Goal: Task Accomplishment & Management: Manage account settings

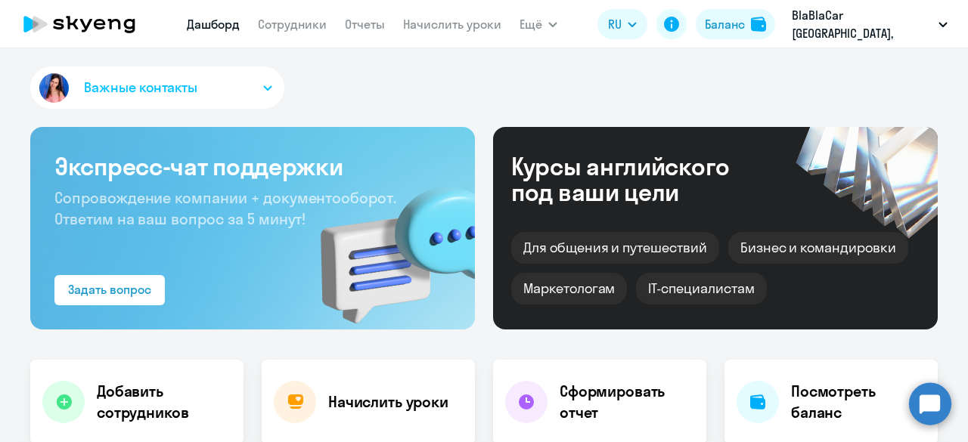
select select "30"
click at [286, 17] on link "Сотрудники" at bounding box center [292, 24] width 69 height 15
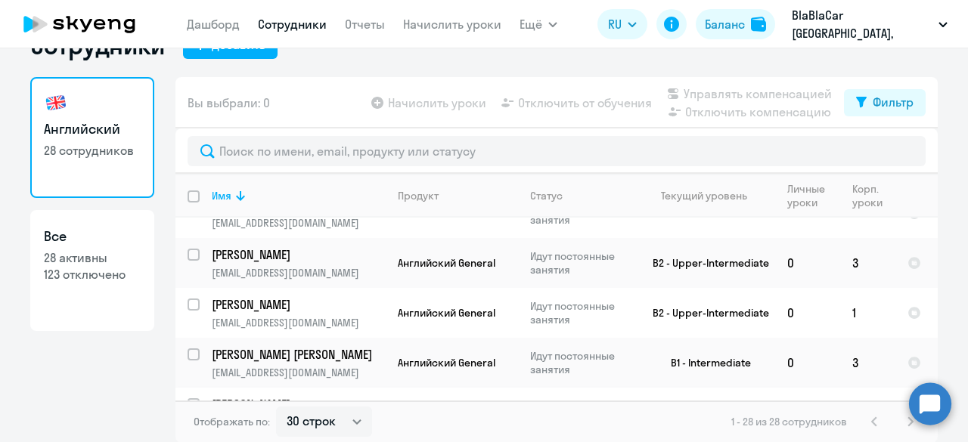
scroll to position [303, 0]
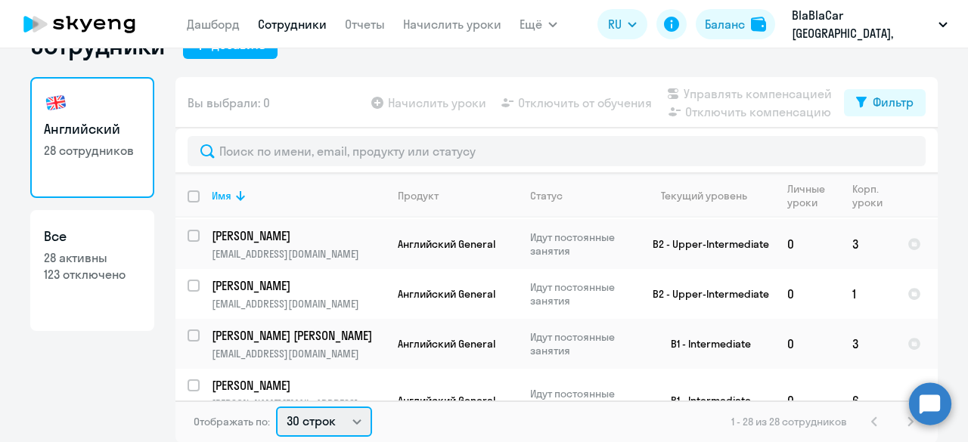
click at [336, 429] on select "30 строк 50 строк 100 строк" at bounding box center [324, 422] width 96 height 30
select select "100"
click at [276, 407] on select "30 строк 50 строк 100 строк" at bounding box center [324, 422] width 96 height 30
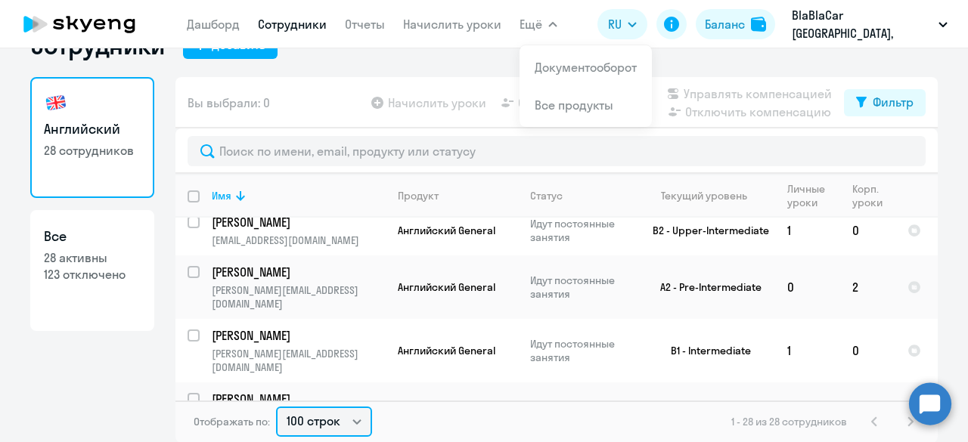
scroll to position [556, 0]
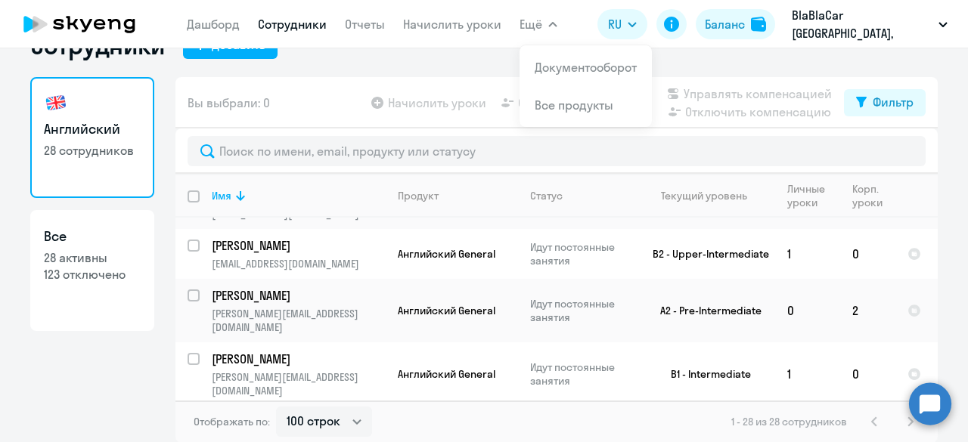
click at [336, 414] on p "[PERSON_NAME]" at bounding box center [297, 422] width 171 height 17
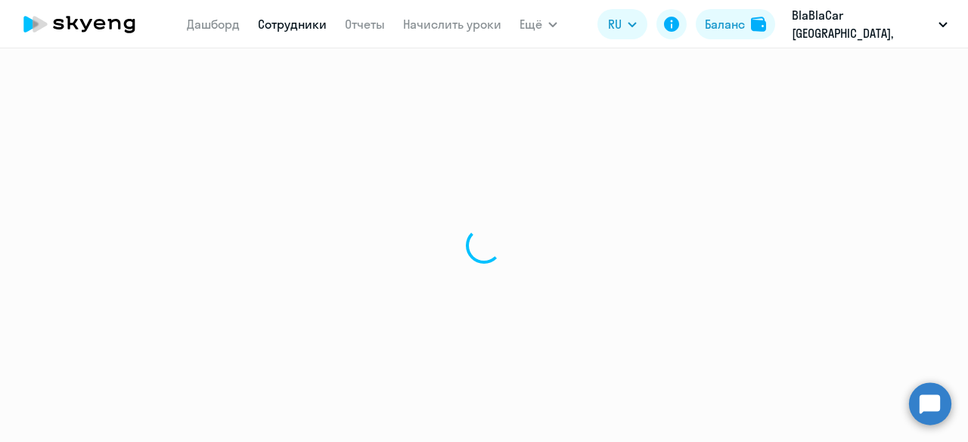
select select "english"
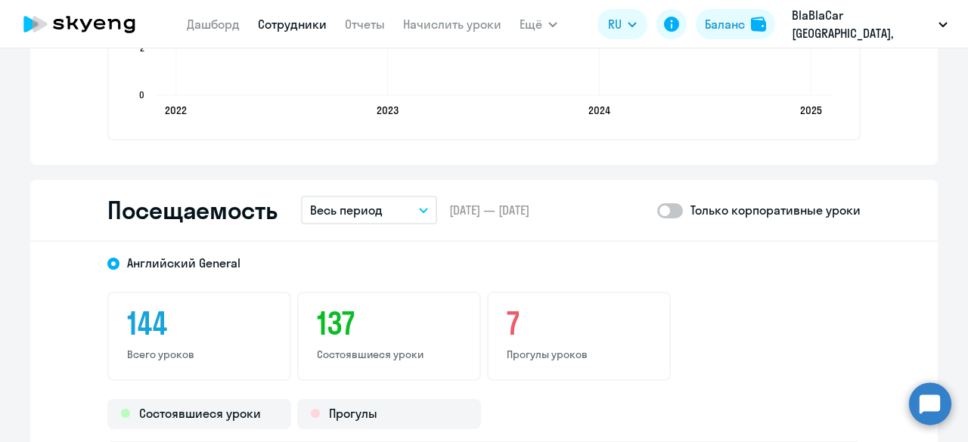
scroll to position [1771, 0]
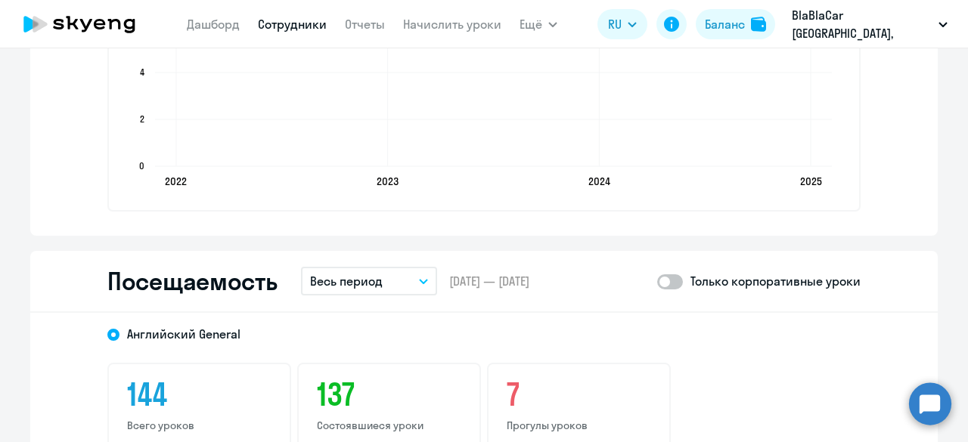
click at [385, 278] on button "Весь период" at bounding box center [369, 281] width 136 height 29
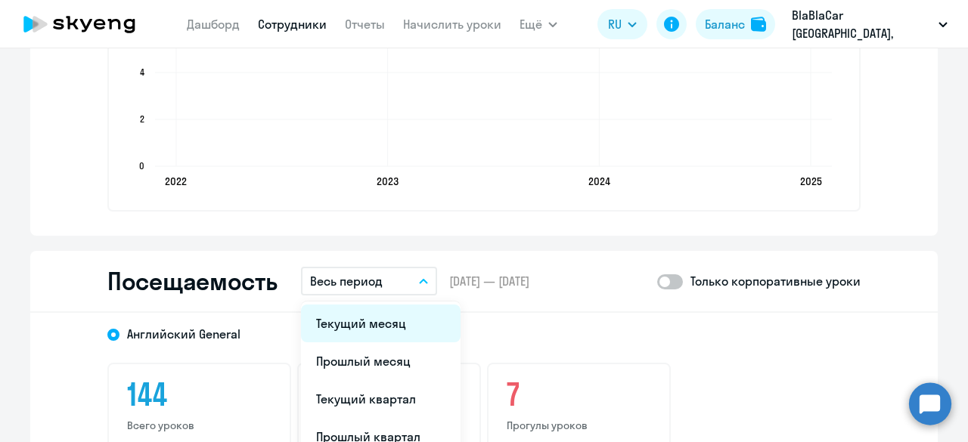
click at [377, 320] on li "Текущий месяц" at bounding box center [381, 324] width 160 height 38
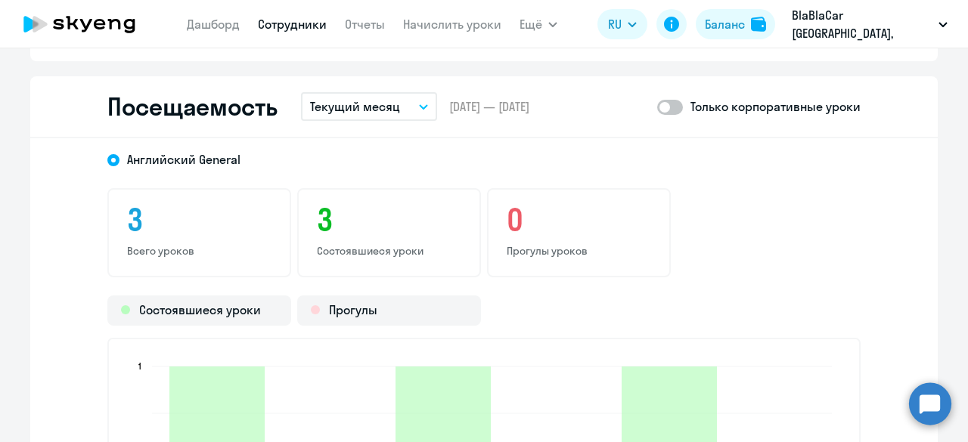
scroll to position [1923, 0]
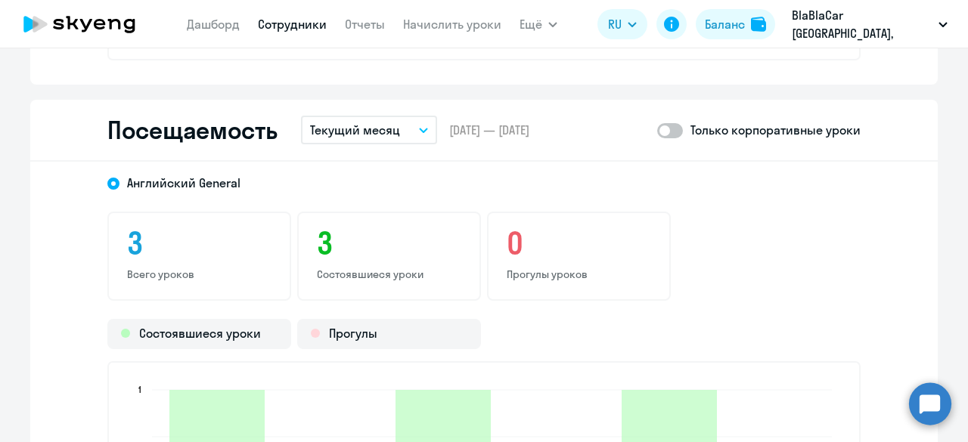
click at [375, 141] on button "Текущий месяц" at bounding box center [369, 130] width 136 height 29
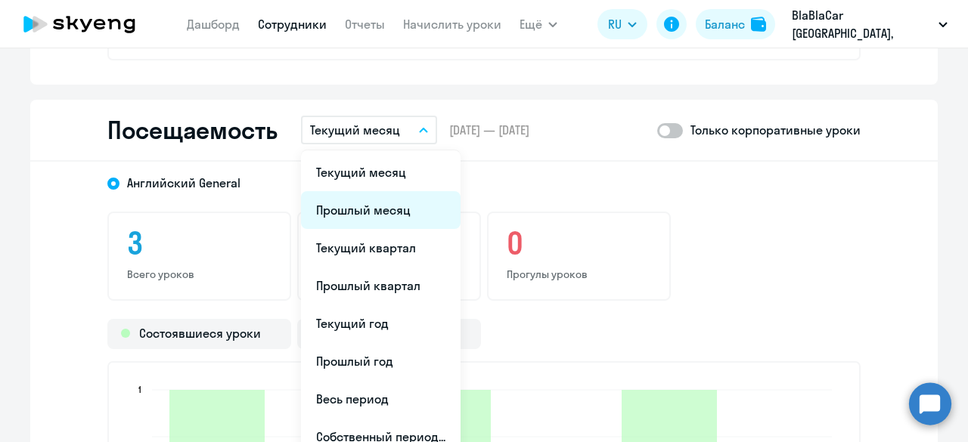
click at [363, 216] on li "Прошлый месяц" at bounding box center [381, 210] width 160 height 38
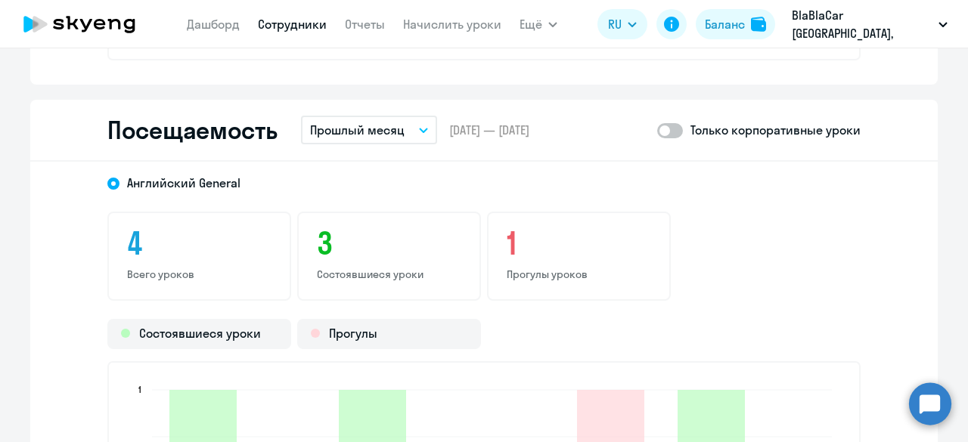
click at [408, 126] on button "Прошлый месяц" at bounding box center [369, 130] width 136 height 29
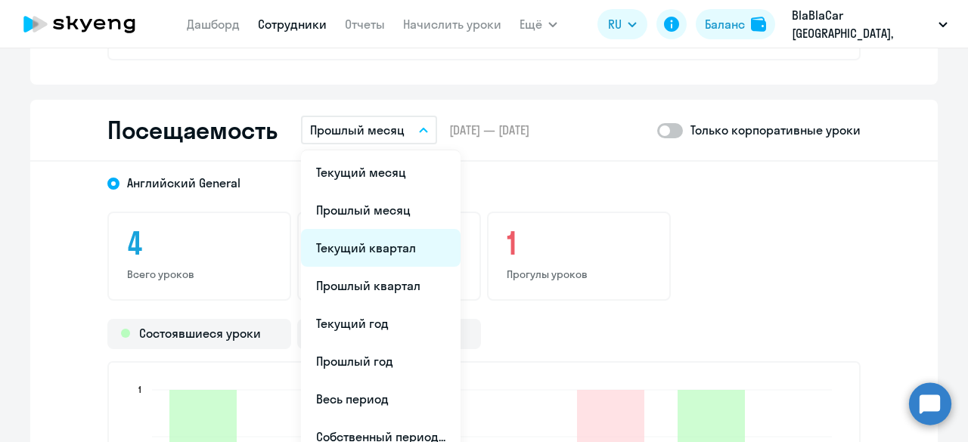
click at [383, 250] on li "Текущий квартал" at bounding box center [381, 248] width 160 height 38
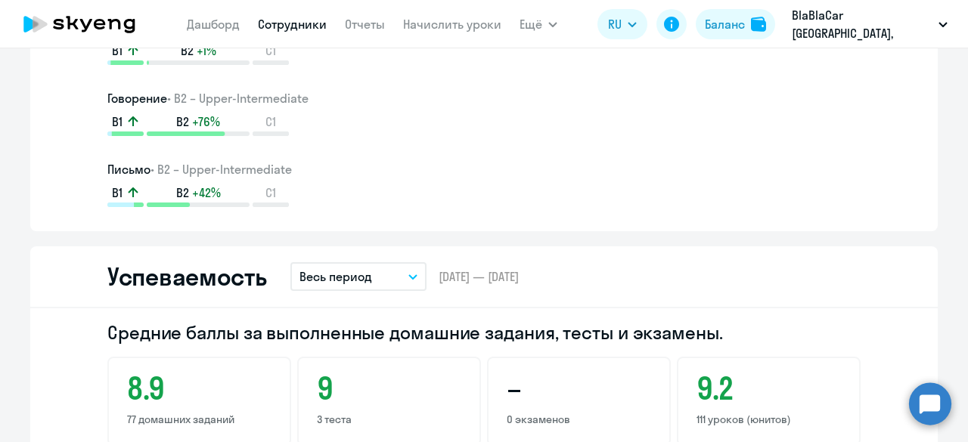
scroll to position [1317, 0]
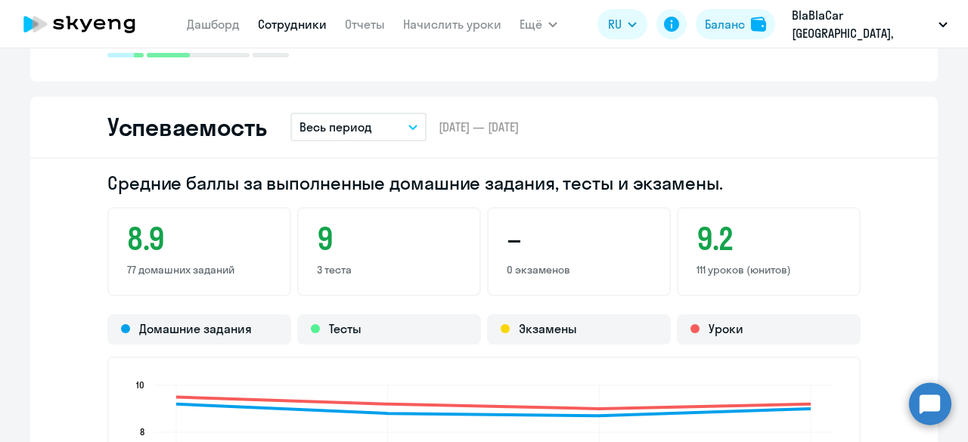
click at [377, 130] on button "Весь период" at bounding box center [358, 127] width 136 height 29
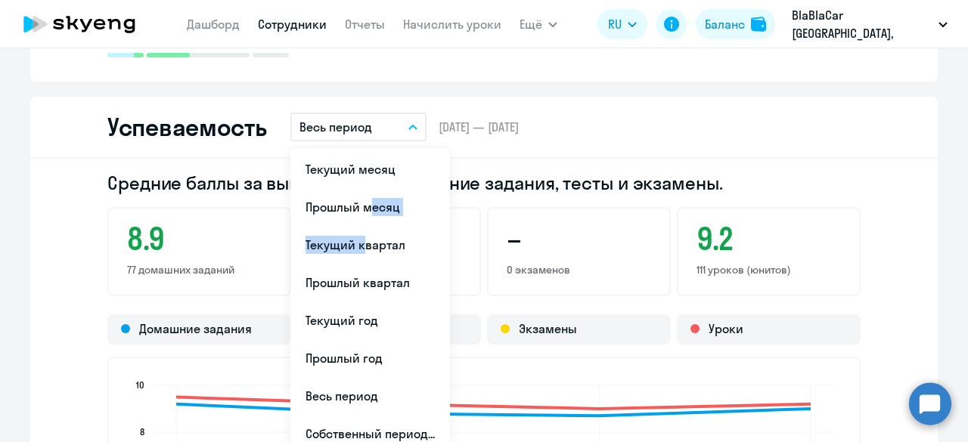
click at [354, 244] on ul "Текущий месяц Прошлый месяц Текущий квартал [GEOGRAPHIC_DATA] квартал [GEOGRAPH…" at bounding box center [370, 301] width 160 height 309
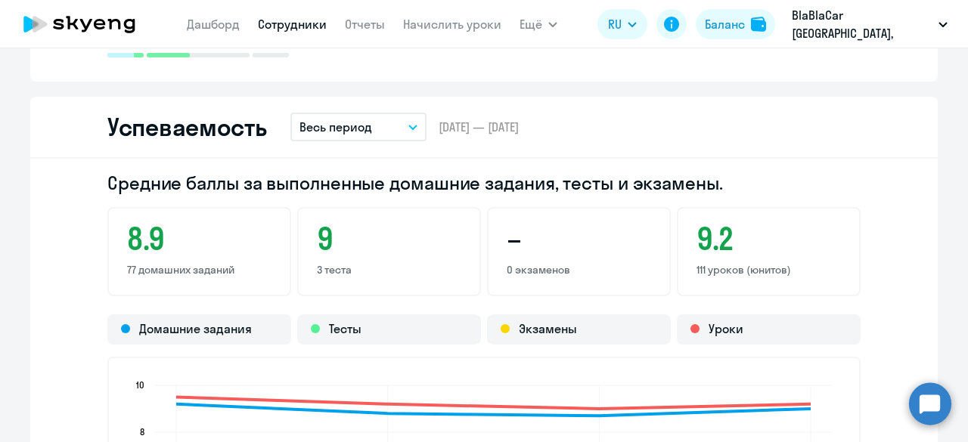
click at [375, 120] on button "Весь период" at bounding box center [358, 127] width 136 height 29
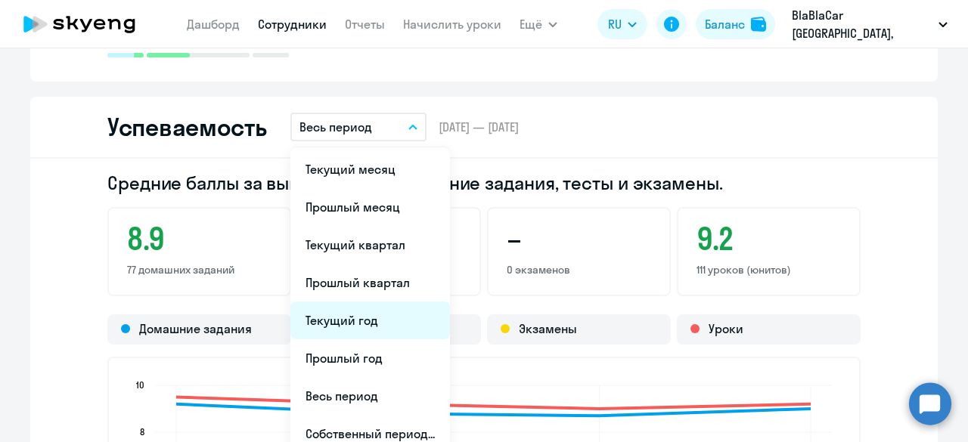
click at [355, 327] on li "Текущий год" at bounding box center [370, 321] width 160 height 38
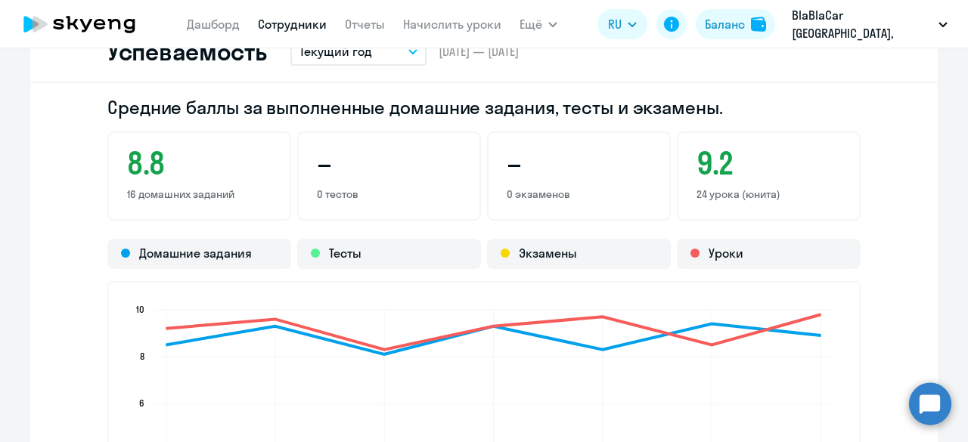
scroll to position [1771, 0]
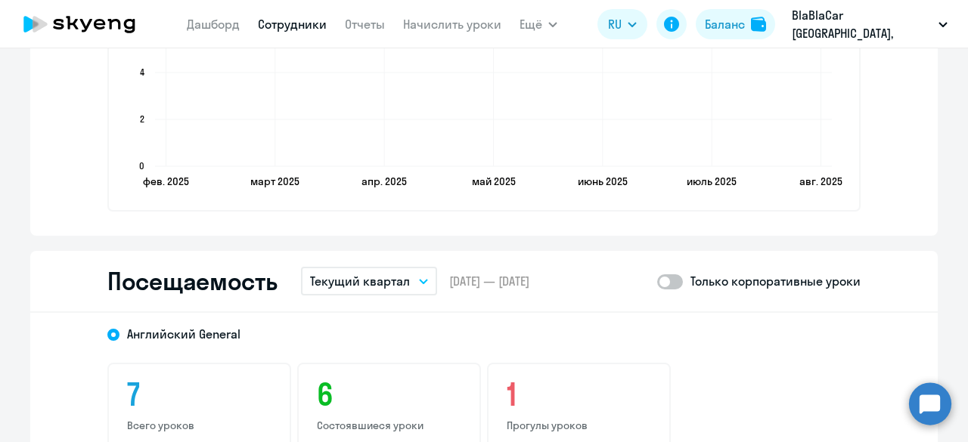
click at [404, 279] on button "Текущий квартал" at bounding box center [369, 281] width 136 height 29
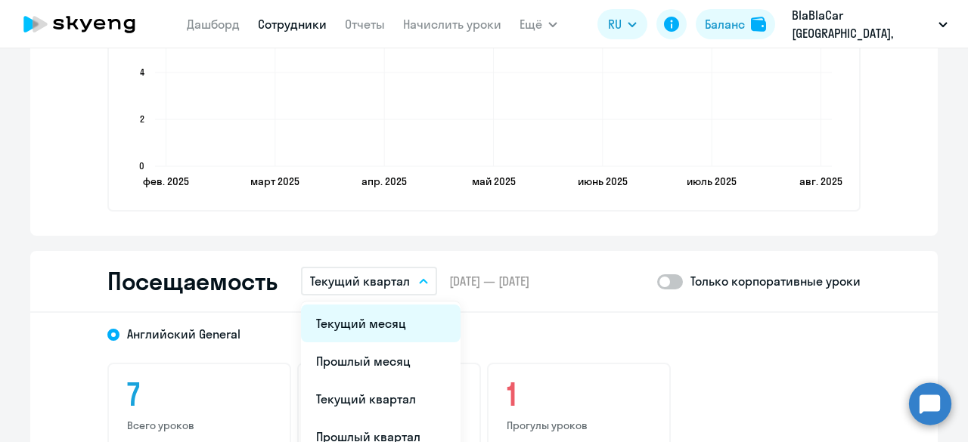
scroll to position [1847, 0]
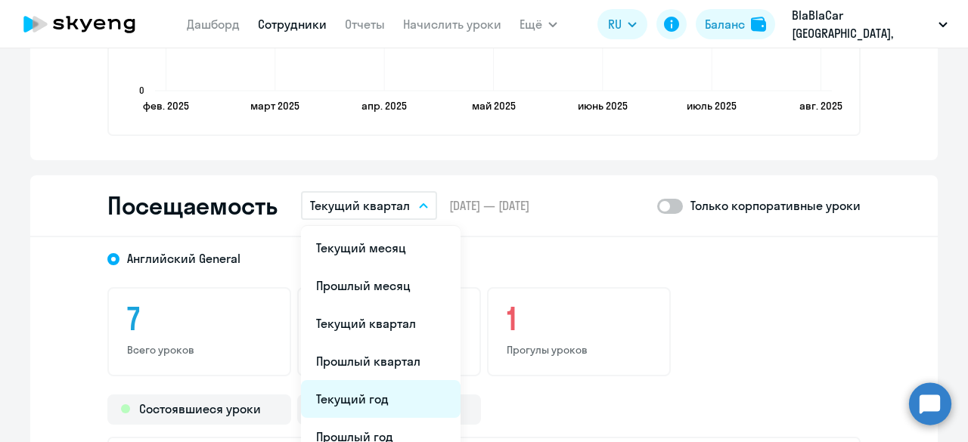
click at [371, 397] on li "Текущий год" at bounding box center [381, 399] width 160 height 38
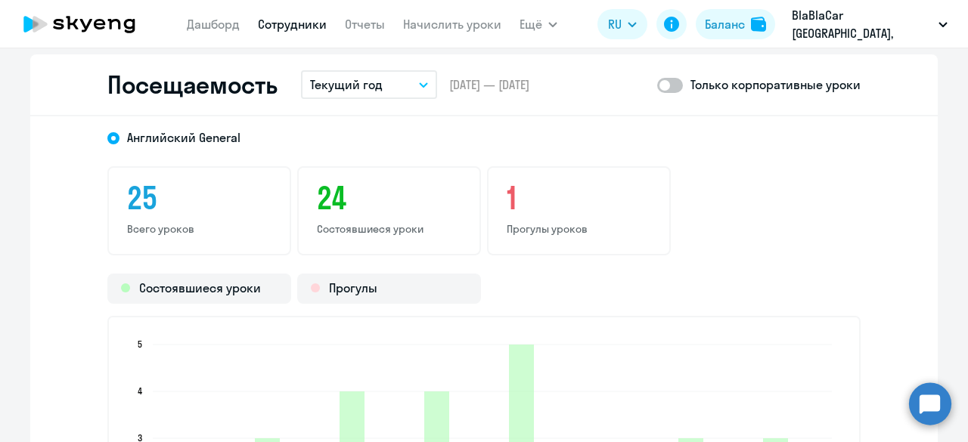
scroll to position [1891, 0]
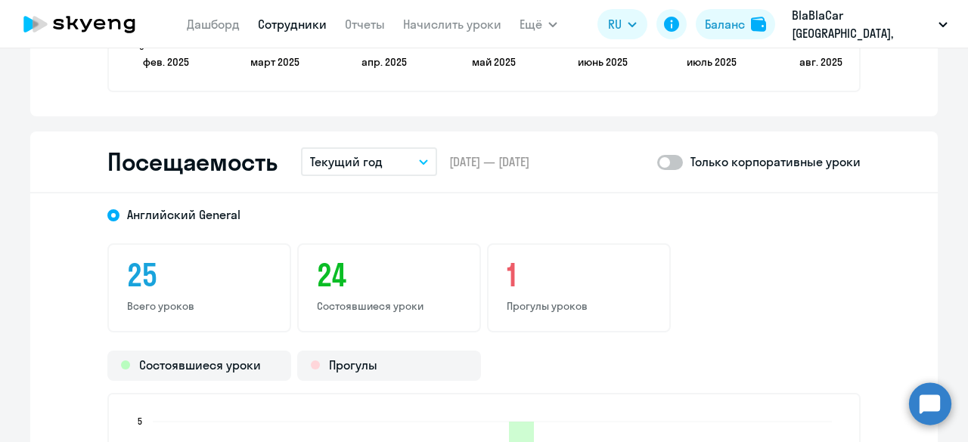
click at [307, 28] on link "Сотрудники" at bounding box center [292, 24] width 69 height 15
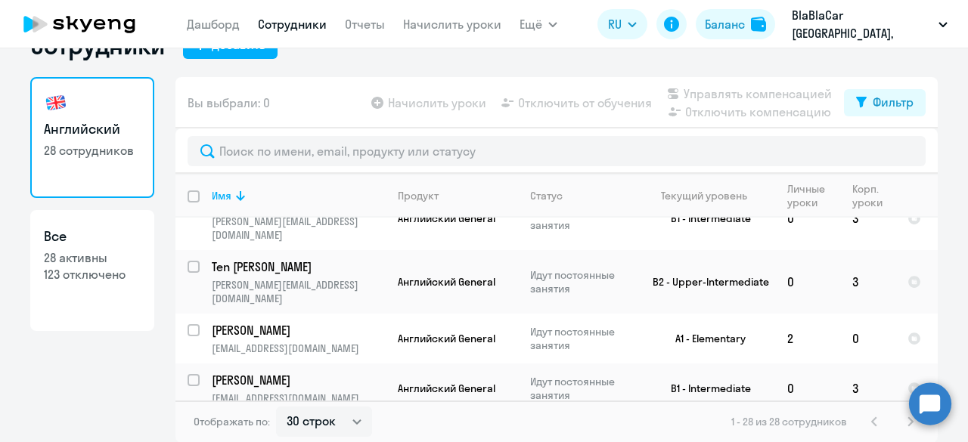
scroll to position [1237, 0]
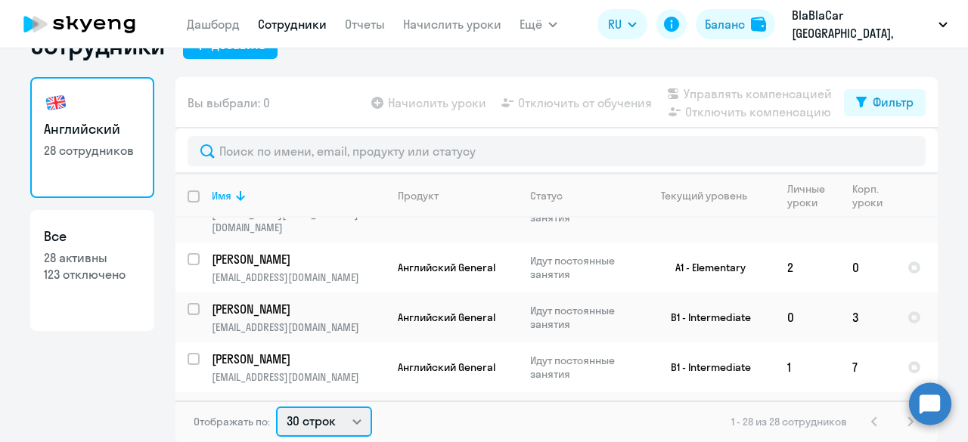
click at [299, 422] on select "30 строк 50 строк 100 строк" at bounding box center [324, 422] width 96 height 30
select select "100"
click at [276, 407] on select "30 строк 50 строк 100 строк" at bounding box center [324, 422] width 96 height 30
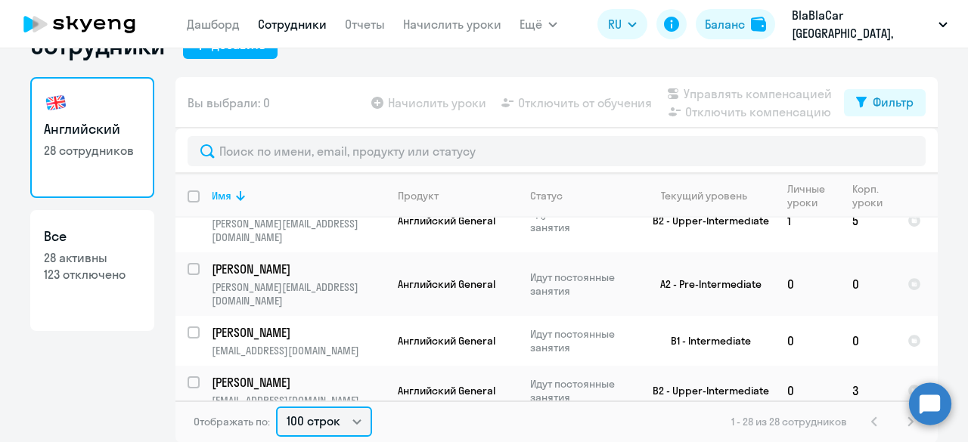
scroll to position [102, 0]
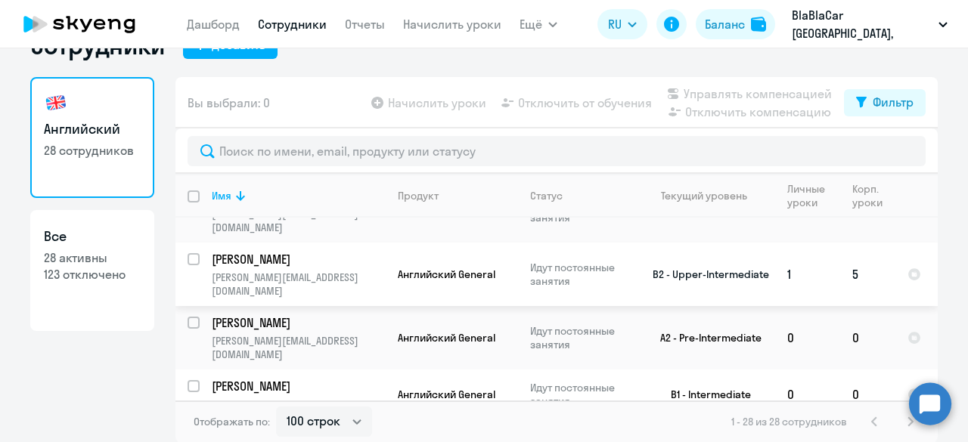
click at [245, 243] on td "[PERSON_NAME] [PERSON_NAME][EMAIL_ADDRESS][DOMAIN_NAME]" at bounding box center [293, 275] width 186 height 64
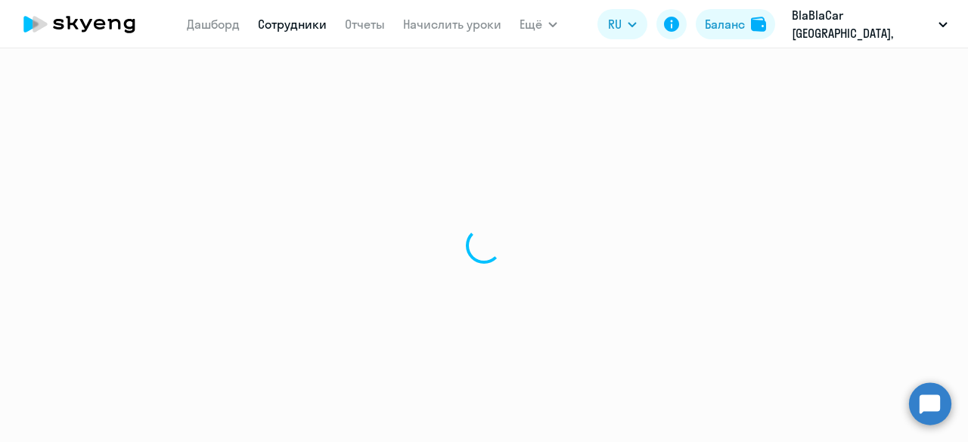
select select "english"
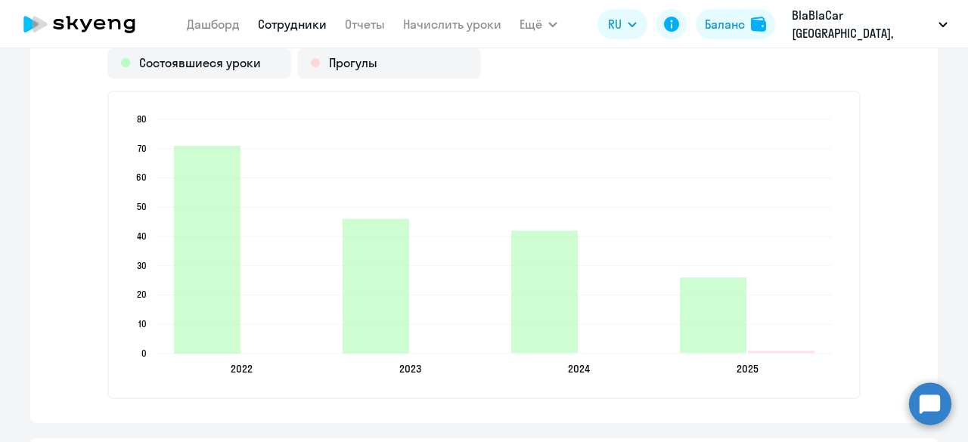
scroll to position [1815, 0]
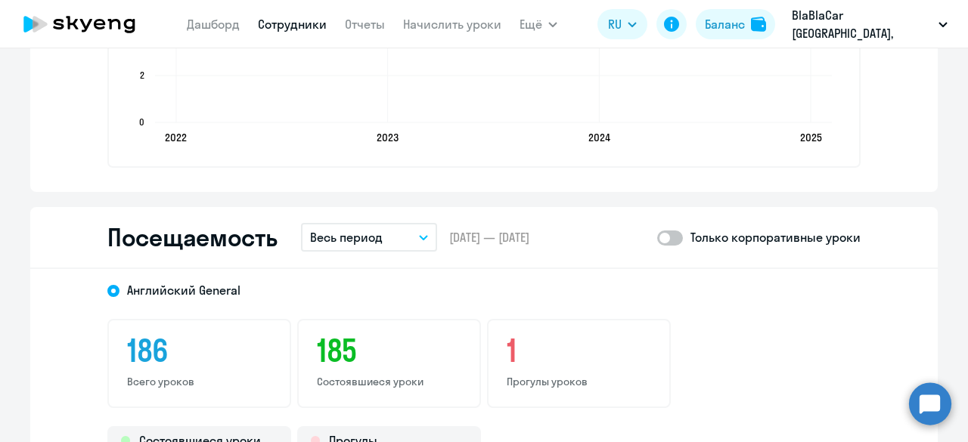
click at [355, 247] on button "Весь период" at bounding box center [369, 237] width 136 height 29
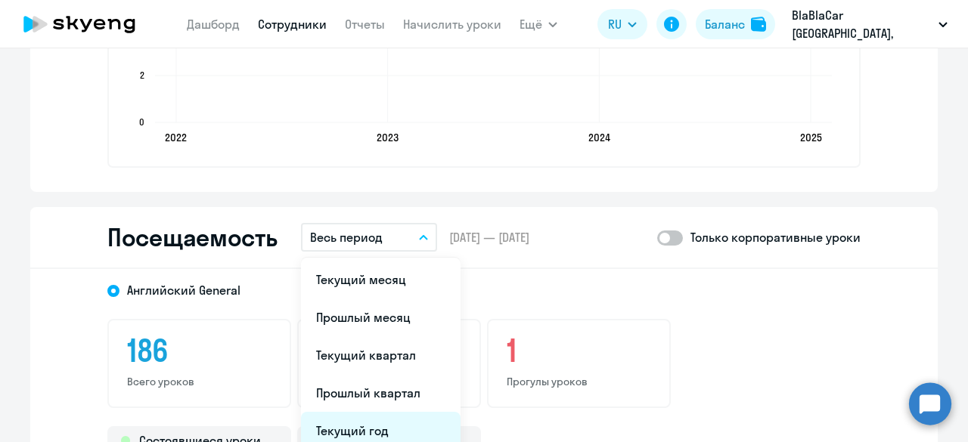
click at [378, 436] on li "Текущий год" at bounding box center [381, 431] width 160 height 38
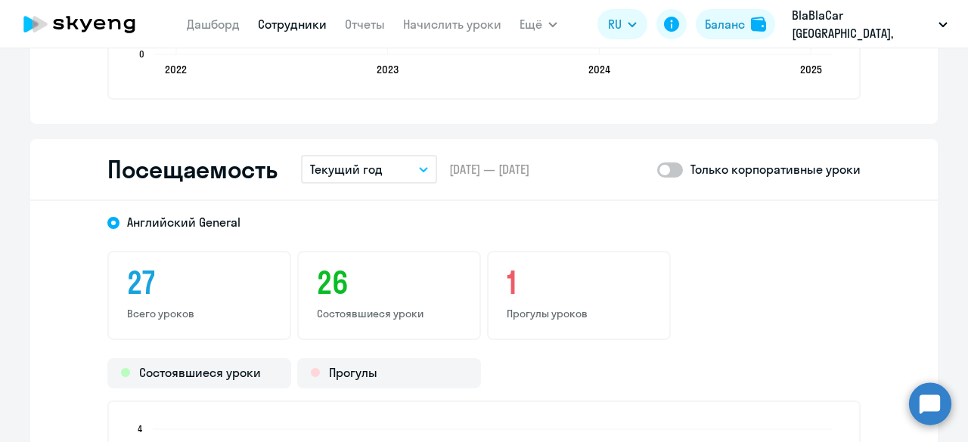
scroll to position [2269, 0]
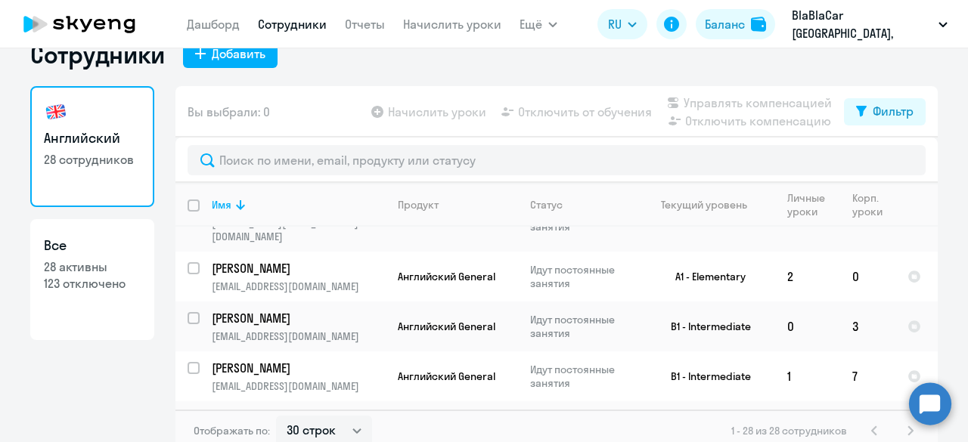
scroll to position [41, 0]
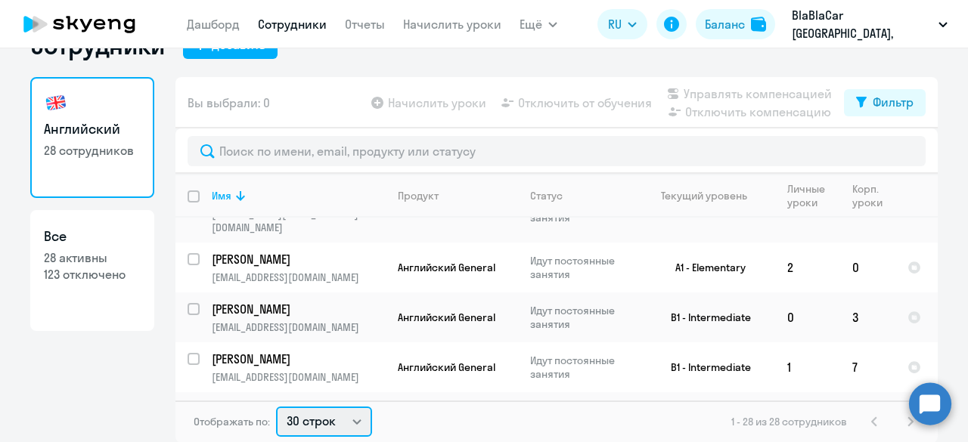
click at [307, 418] on select "30 строк 50 строк 100 строк" at bounding box center [324, 422] width 96 height 30
select select "100"
click at [276, 407] on select "30 строк 50 строк 100 строк" at bounding box center [324, 422] width 96 height 30
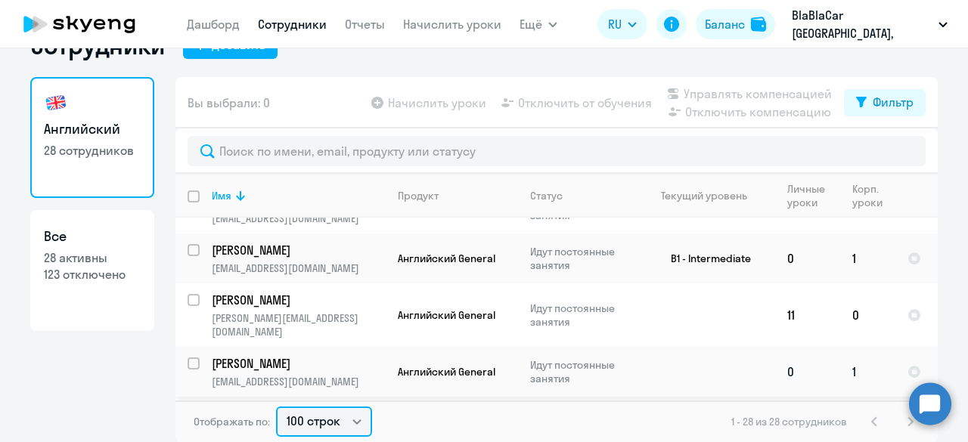
scroll to position [832, 0]
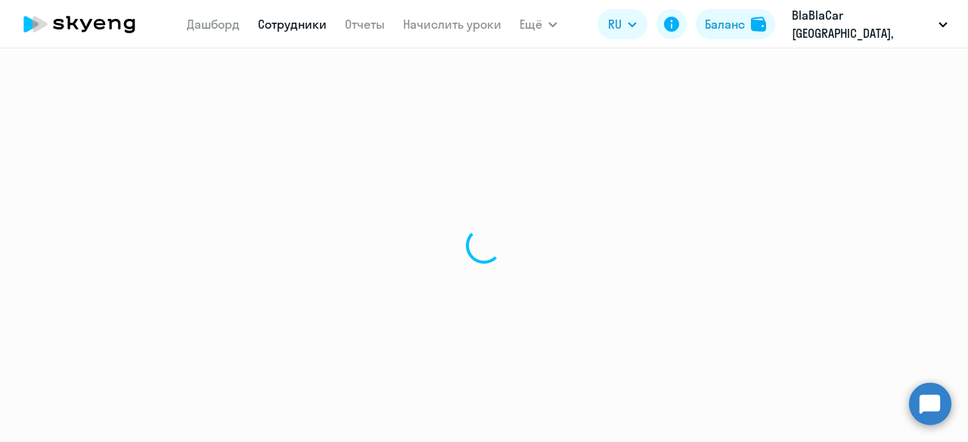
select select "english"
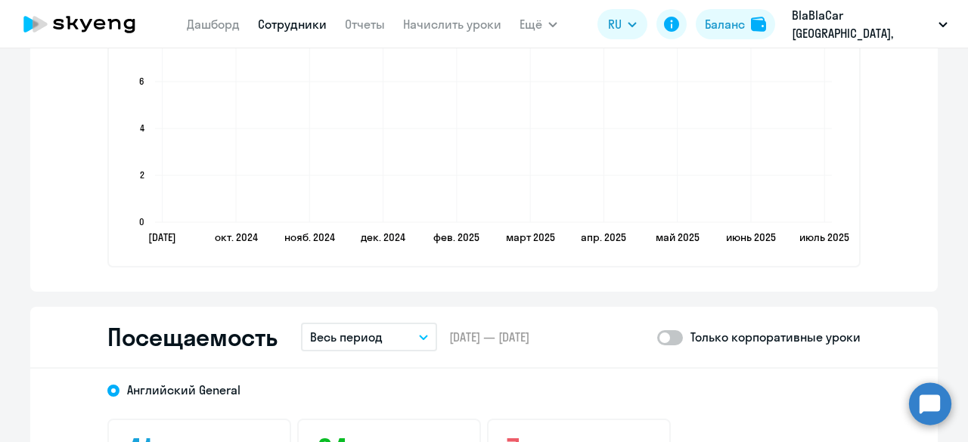
scroll to position [1739, 0]
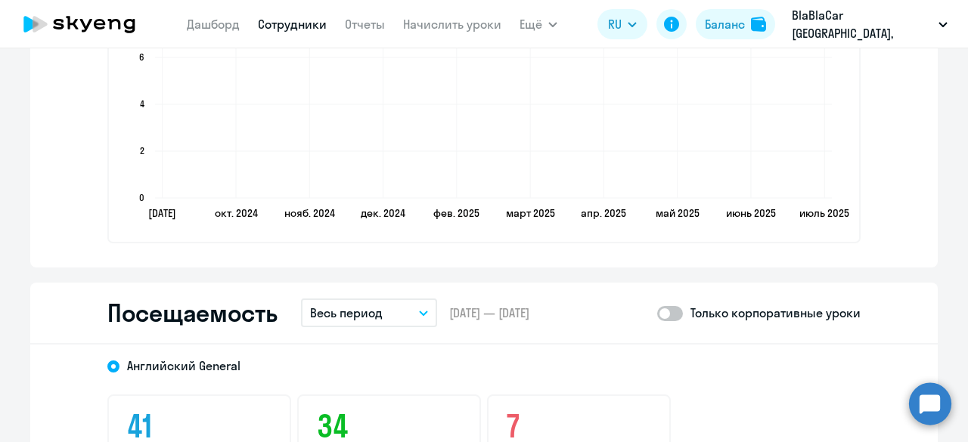
click at [389, 321] on button "Весь период" at bounding box center [369, 313] width 136 height 29
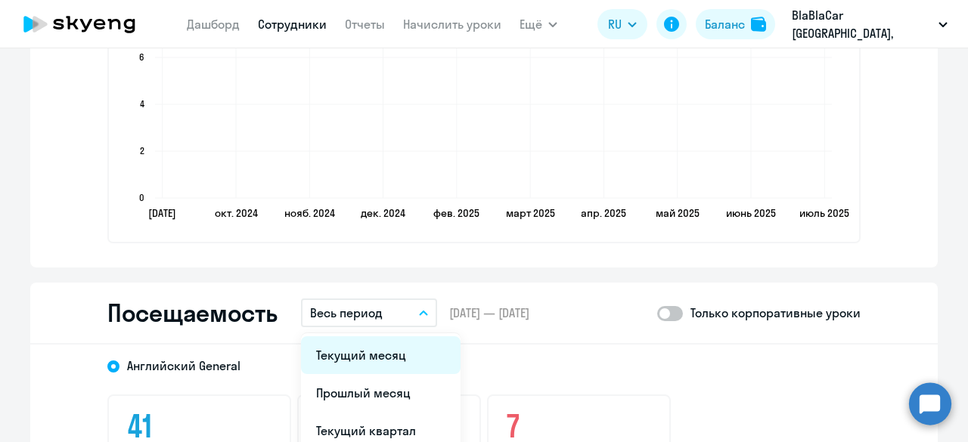
click at [365, 362] on li "Текущий месяц" at bounding box center [381, 356] width 160 height 38
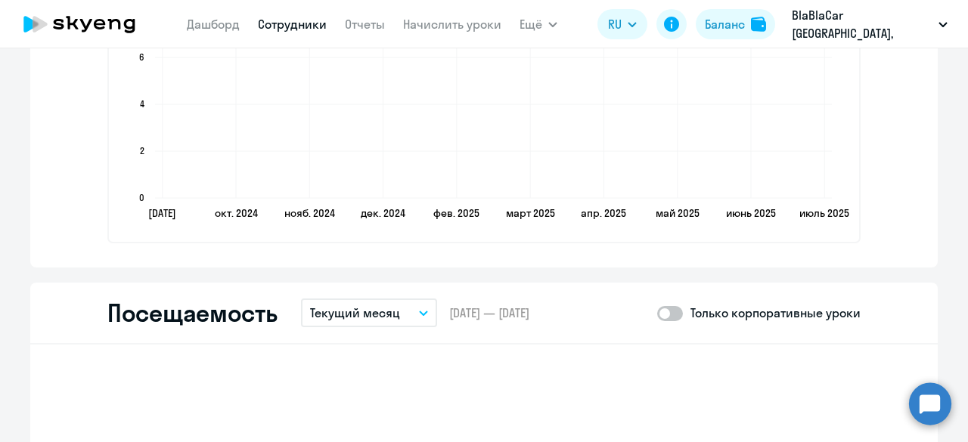
click at [366, 323] on button "Текущий месяц" at bounding box center [369, 313] width 136 height 29
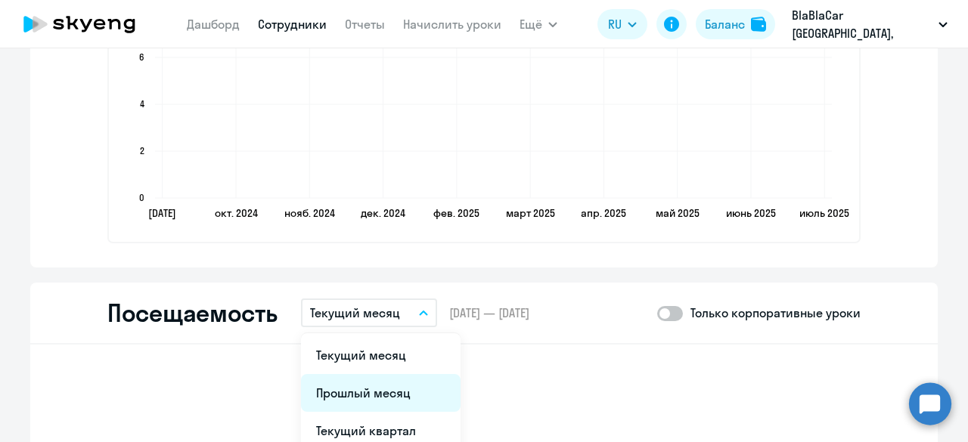
click at [341, 406] on li "Прошлый месяц" at bounding box center [381, 393] width 160 height 38
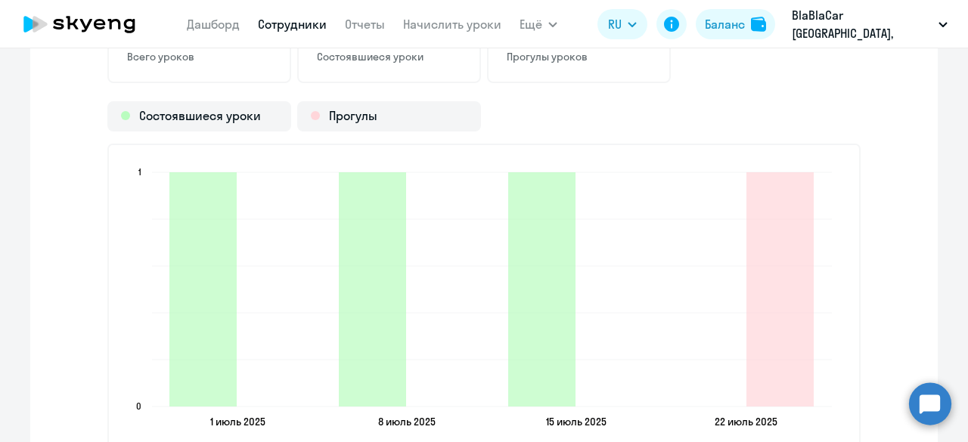
scroll to position [2042, 0]
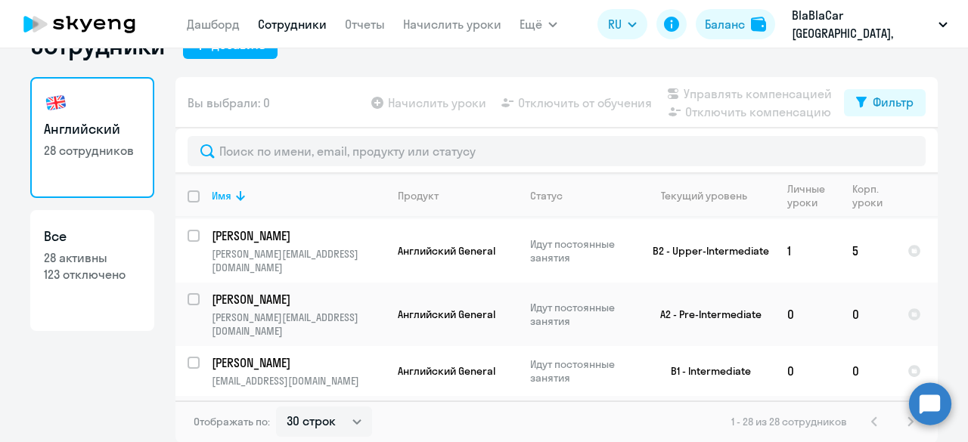
scroll to position [378, 0]
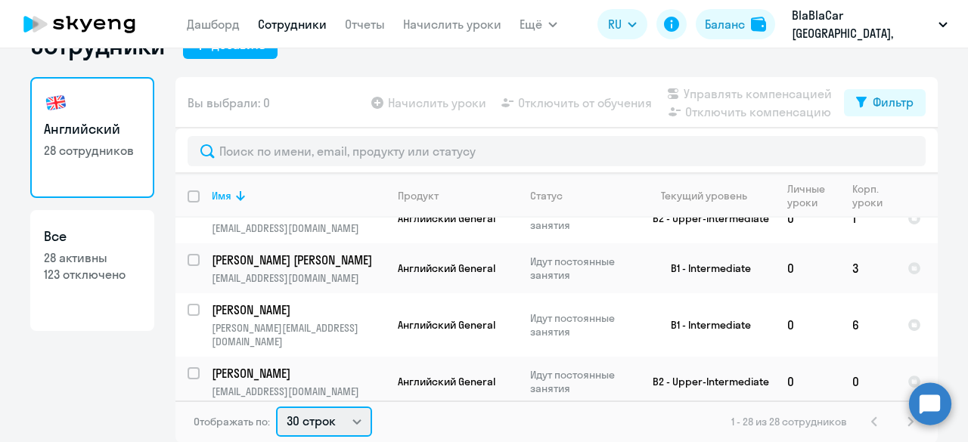
click at [325, 417] on select "30 строк 50 строк 100 строк" at bounding box center [324, 422] width 96 height 30
select select "100"
click at [276, 407] on select "30 строк 50 строк 100 строк" at bounding box center [324, 422] width 96 height 30
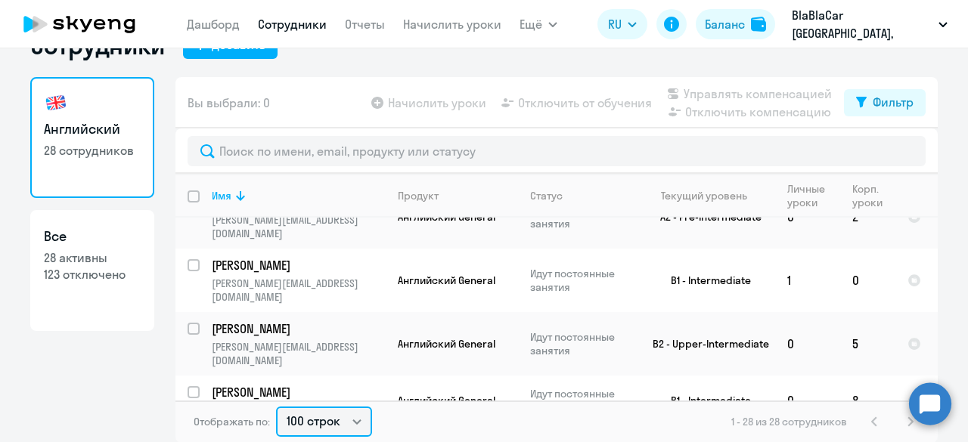
scroll to position [480, 0]
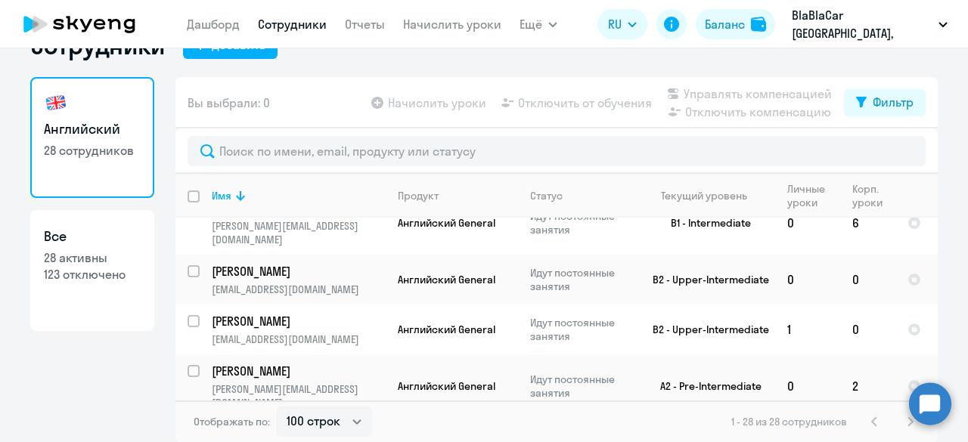
click at [188, 193] on input "deselect all" at bounding box center [203, 206] width 30 height 30
checkbox input "true"
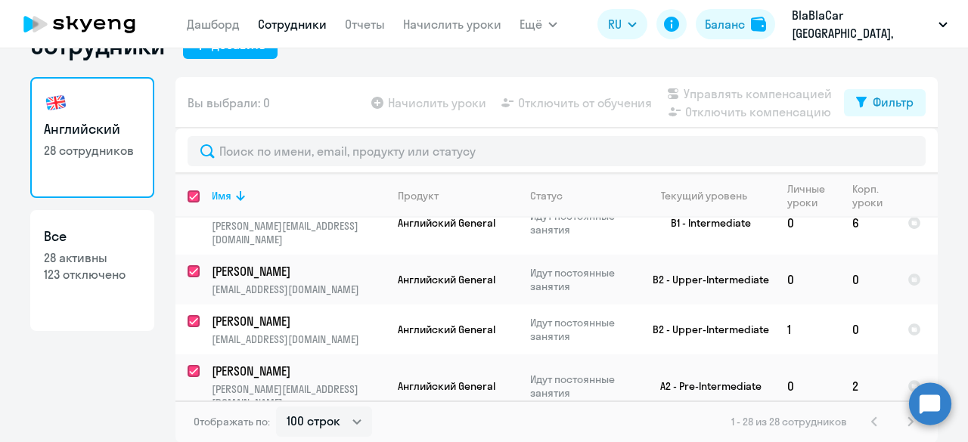
checkbox input "true"
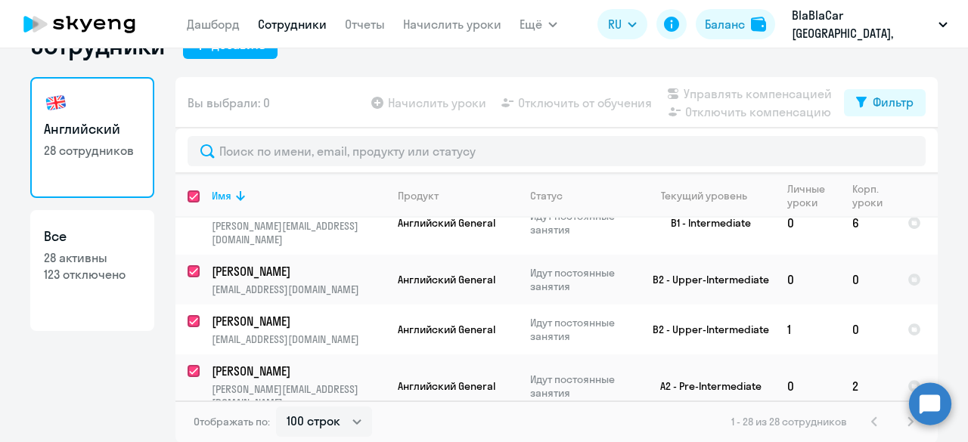
checkbox input "true"
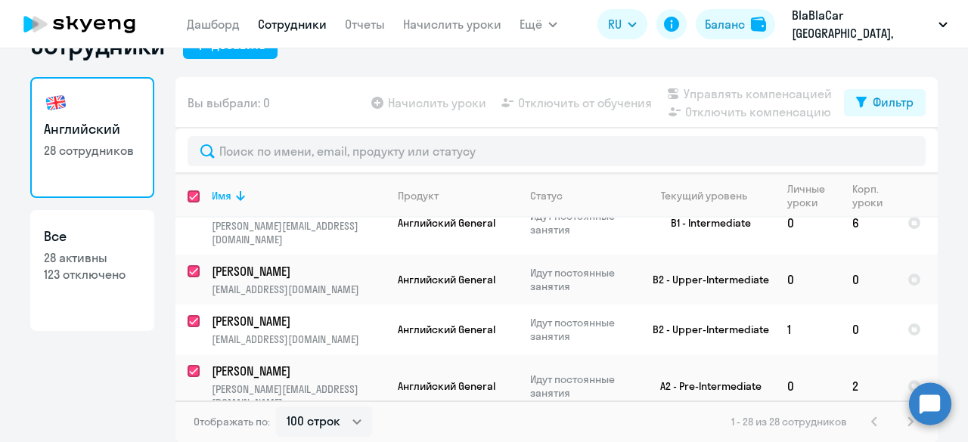
checkbox input "true"
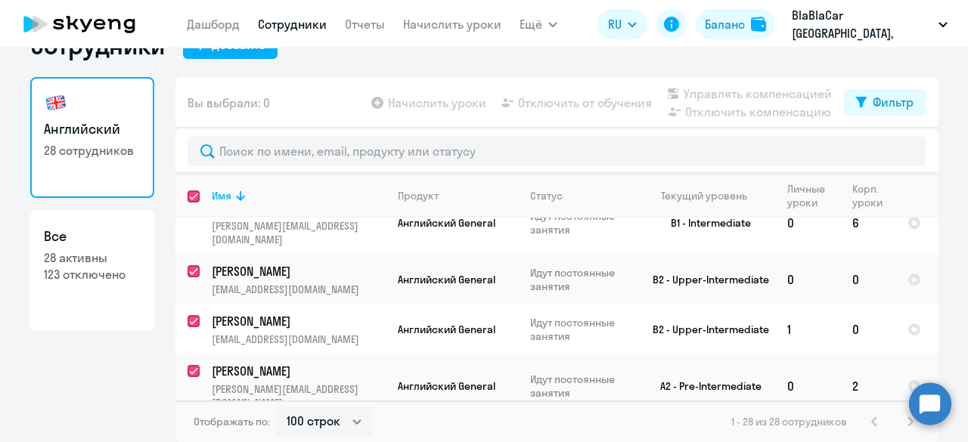
checkbox input "true"
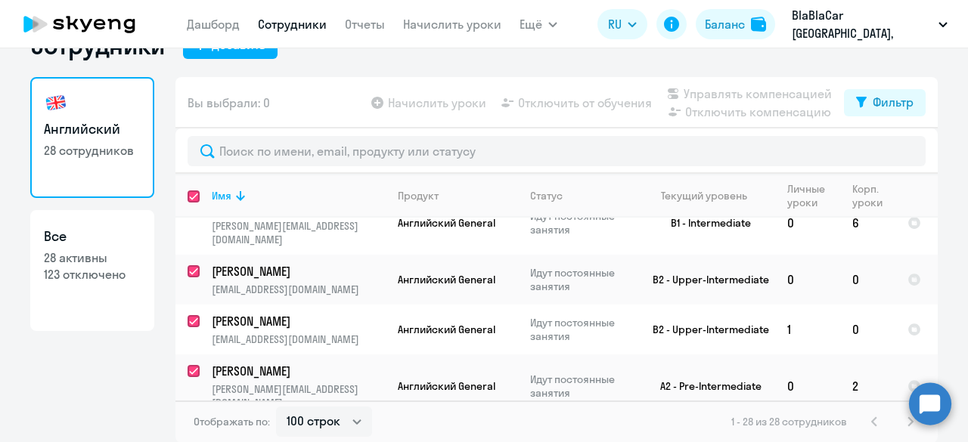
checkbox input "true"
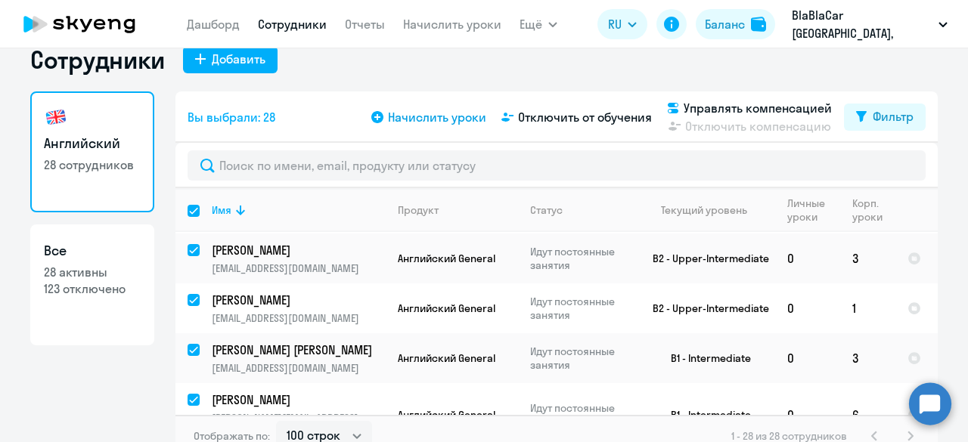
scroll to position [41, 0]
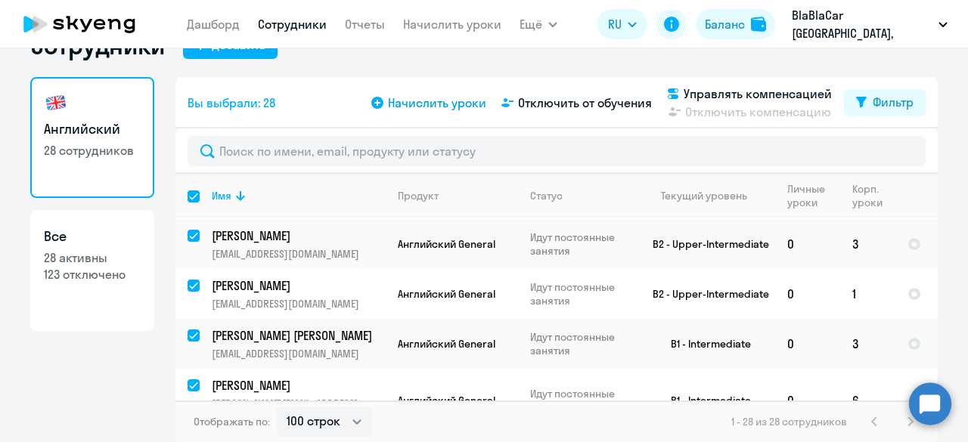
click at [458, 99] on span "Начислить уроки" at bounding box center [437, 103] width 98 height 18
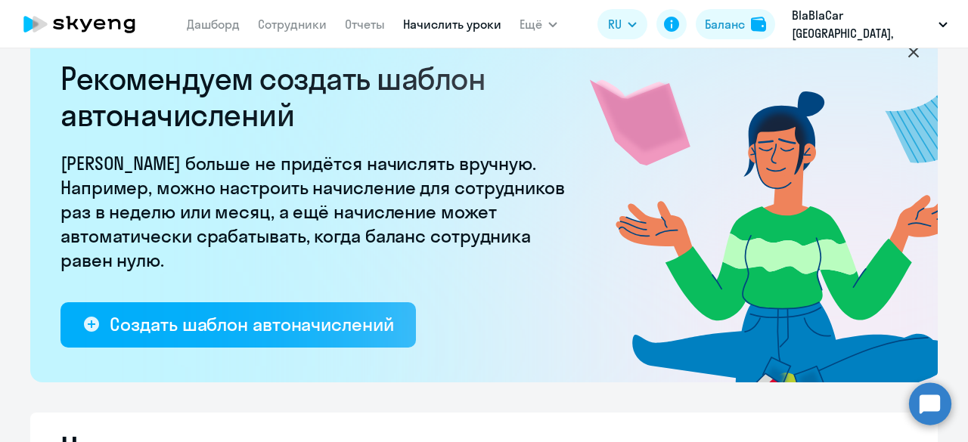
select select "10"
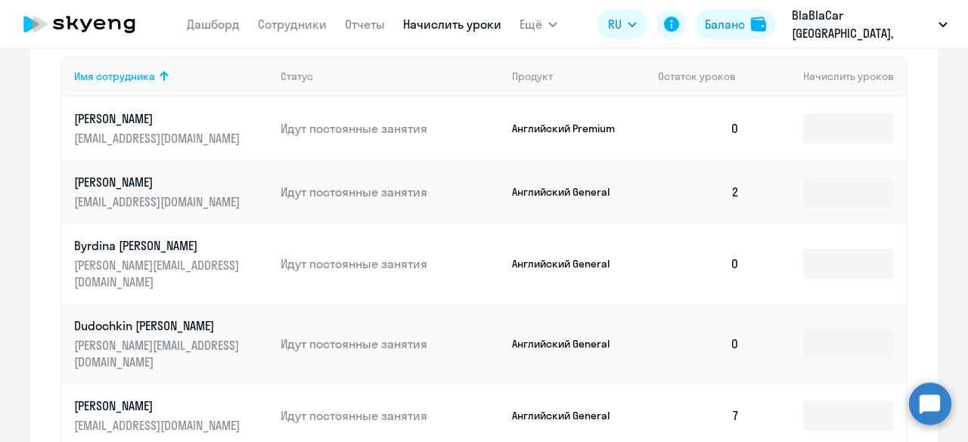
scroll to position [678, 0]
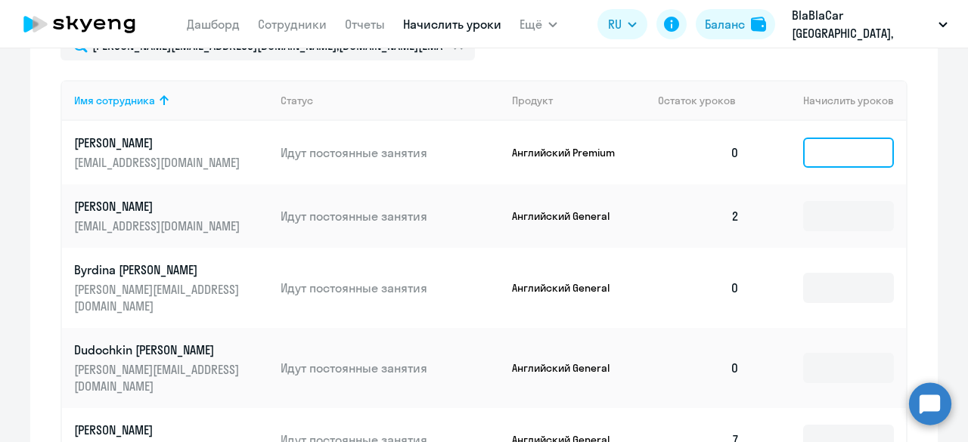
click at [812, 147] on input at bounding box center [848, 153] width 91 height 30
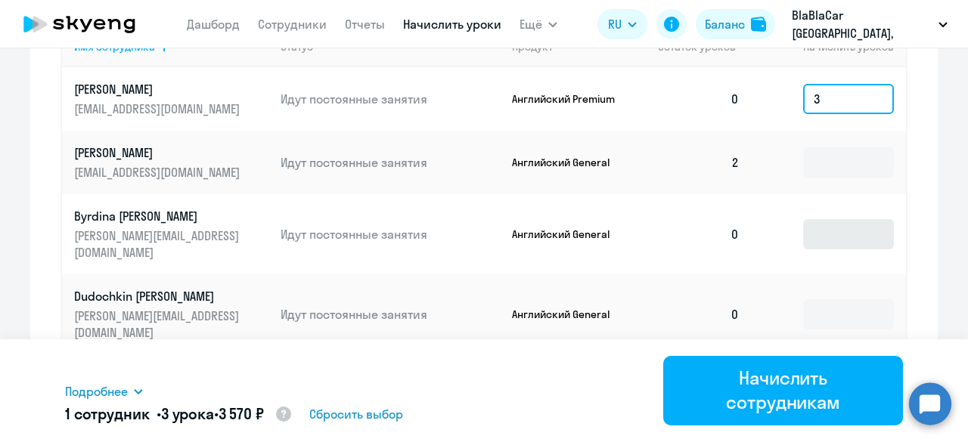
scroll to position [829, 0]
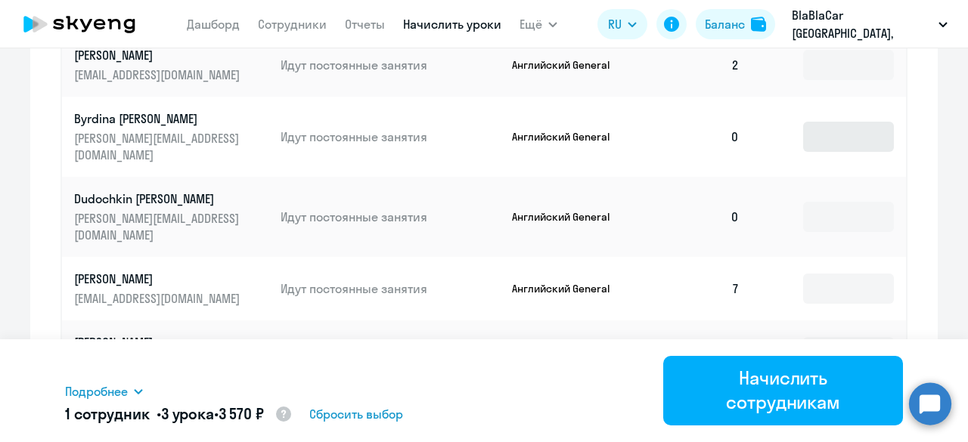
type input "3"
click at [816, 128] on input at bounding box center [848, 137] width 91 height 30
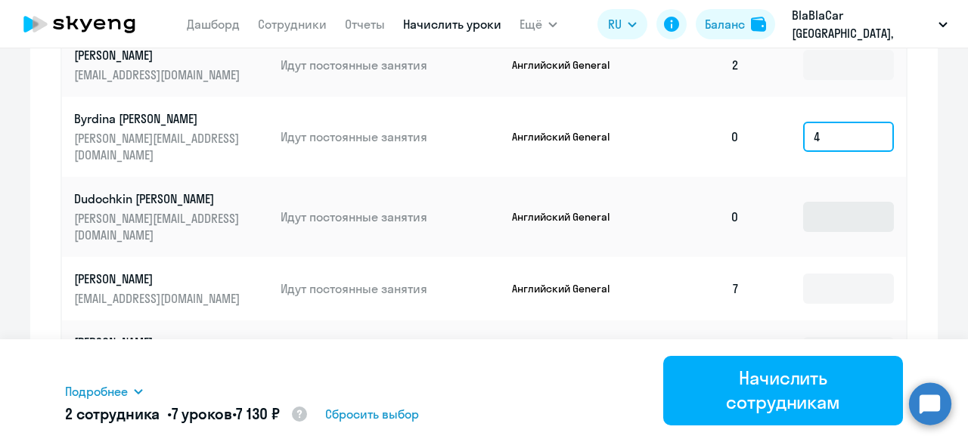
type input "4"
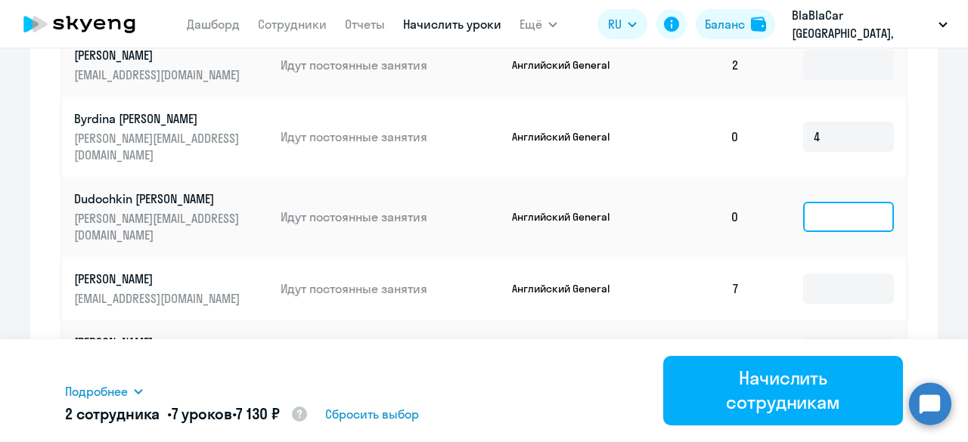
click at [817, 202] on input at bounding box center [848, 217] width 91 height 30
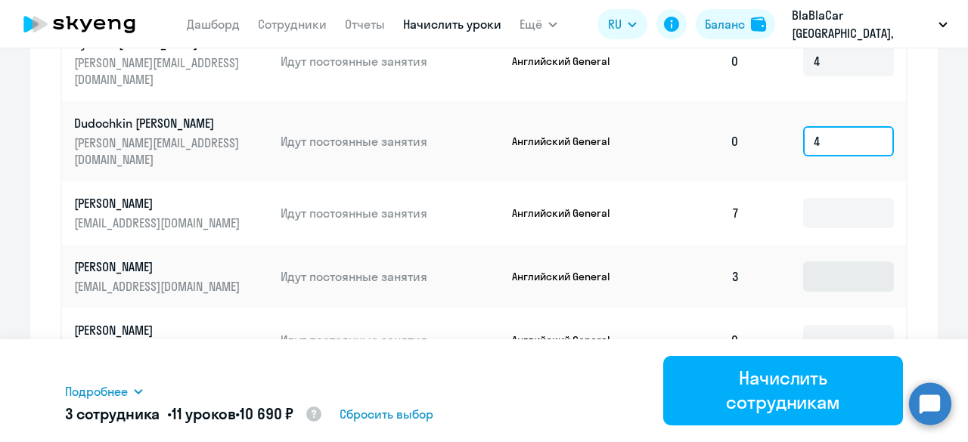
type input "4"
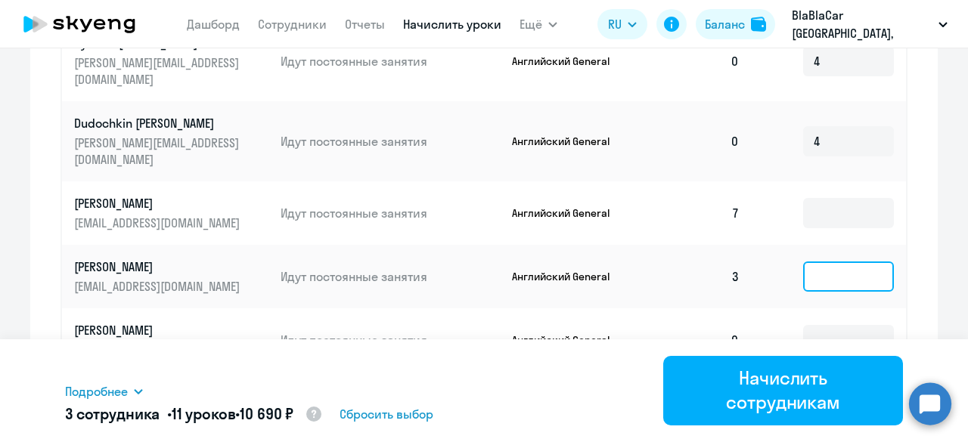
click at [814, 262] on input at bounding box center [848, 277] width 91 height 30
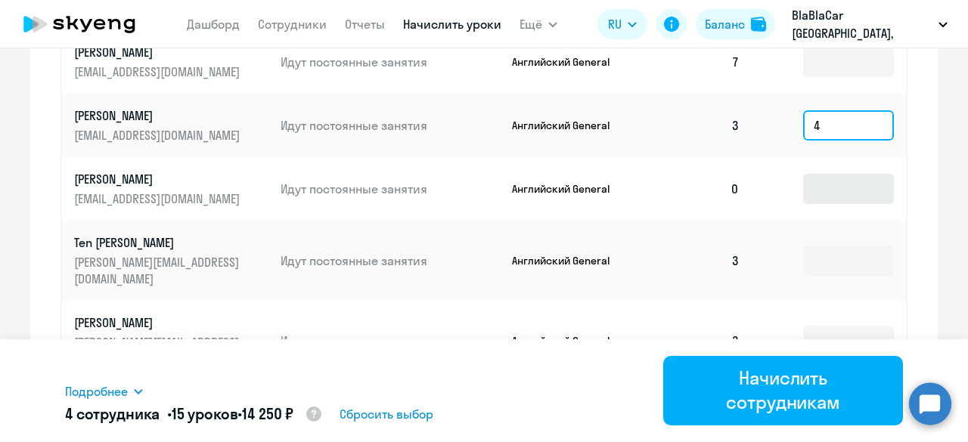
type input "4"
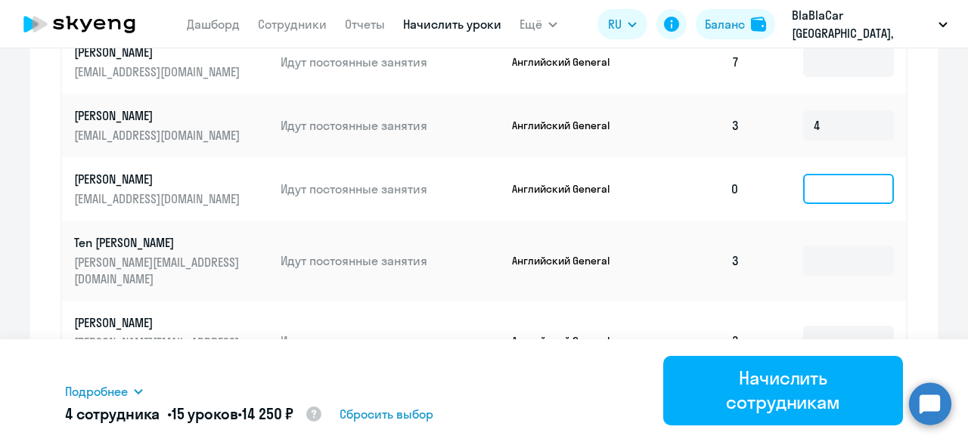
click at [818, 174] on input at bounding box center [848, 189] width 91 height 30
type input "4"
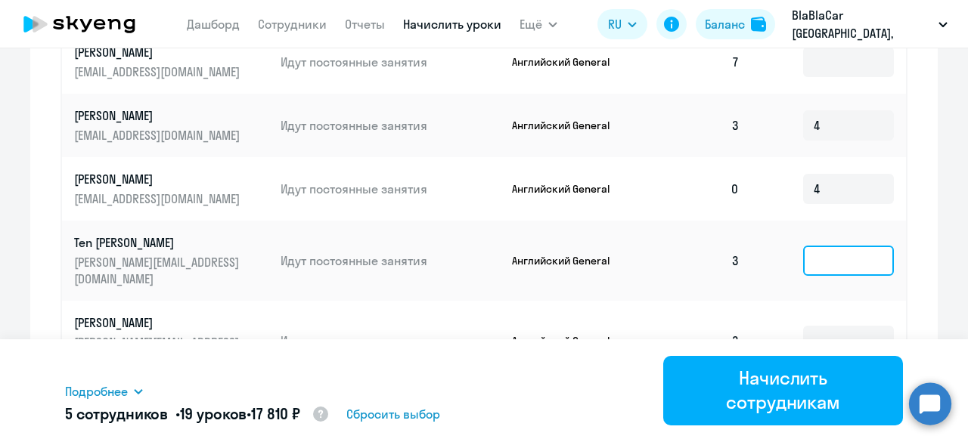
click at [817, 246] on input at bounding box center [848, 261] width 91 height 30
type input "4"
click at [815, 326] on input at bounding box center [848, 341] width 91 height 30
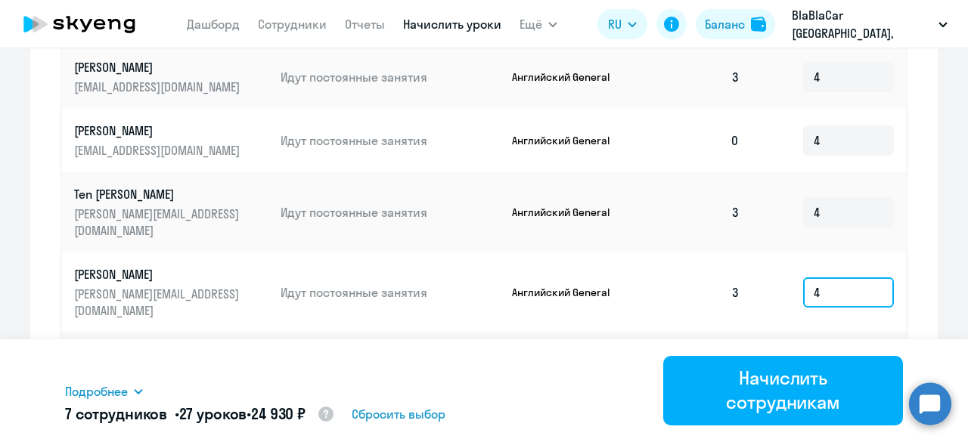
scroll to position [1118, 0]
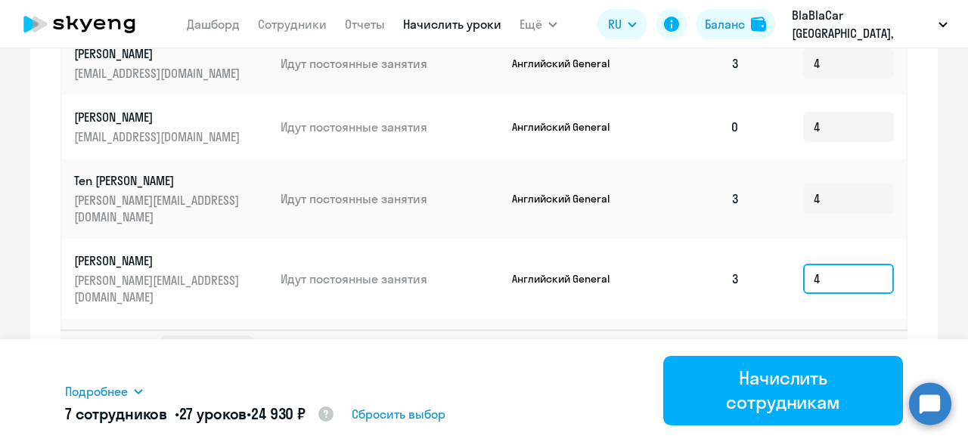
type input "4"
click at [209, 337] on select "10 строк 30 строк 50 строк" at bounding box center [207, 351] width 92 height 30
select select "50"
click at [161, 336] on select "10 строк 30 строк 50 строк" at bounding box center [207, 351] width 92 height 30
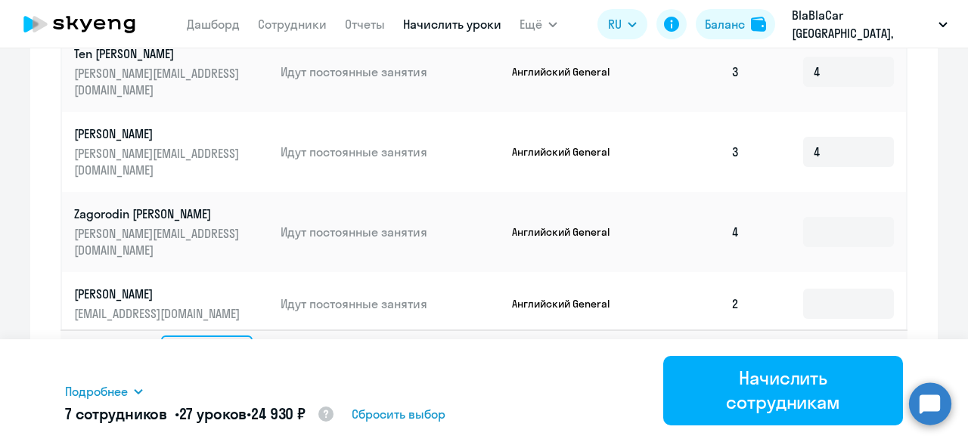
scroll to position [151, 0]
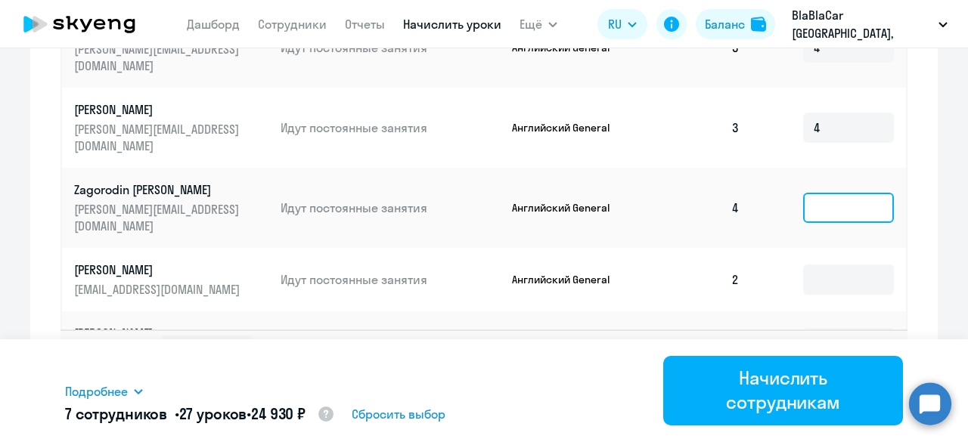
click at [804, 193] on input at bounding box center [848, 208] width 91 height 30
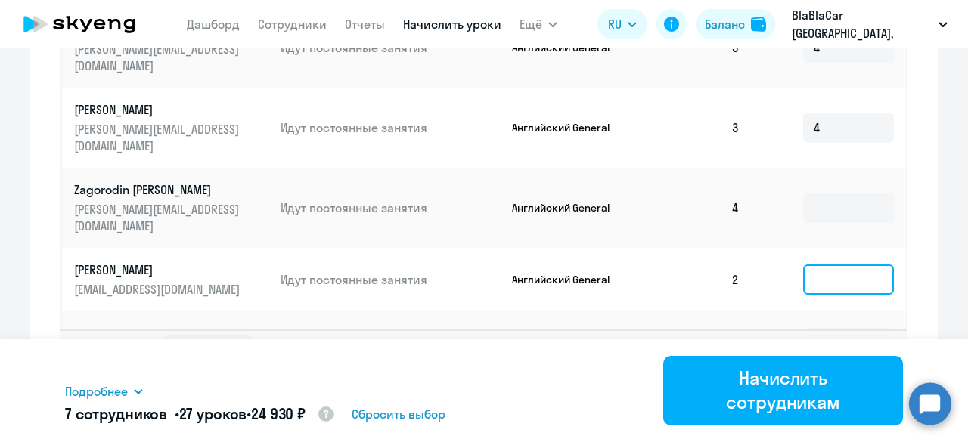
click at [806, 265] on input at bounding box center [848, 280] width 91 height 30
type input "4"
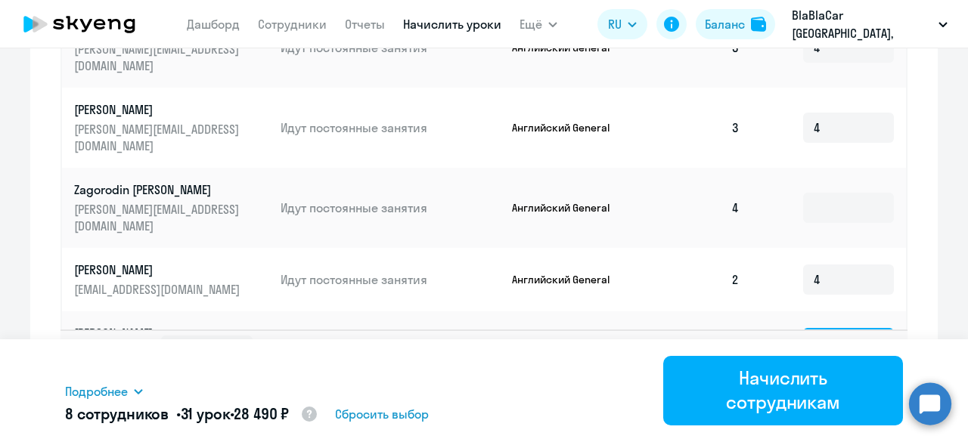
click at [809, 328] on input at bounding box center [848, 343] width 91 height 30
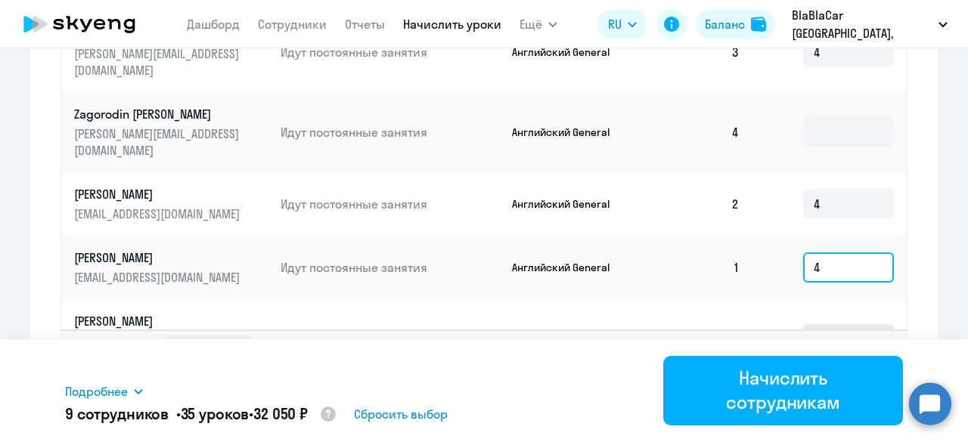
type input "4"
click at [808, 324] on input at bounding box center [848, 339] width 91 height 30
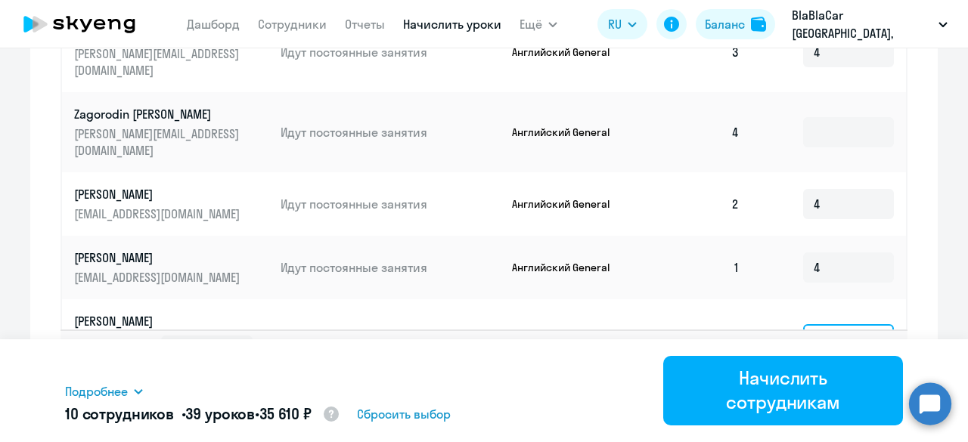
type input "4"
click at [803, 396] on input at bounding box center [848, 411] width 91 height 30
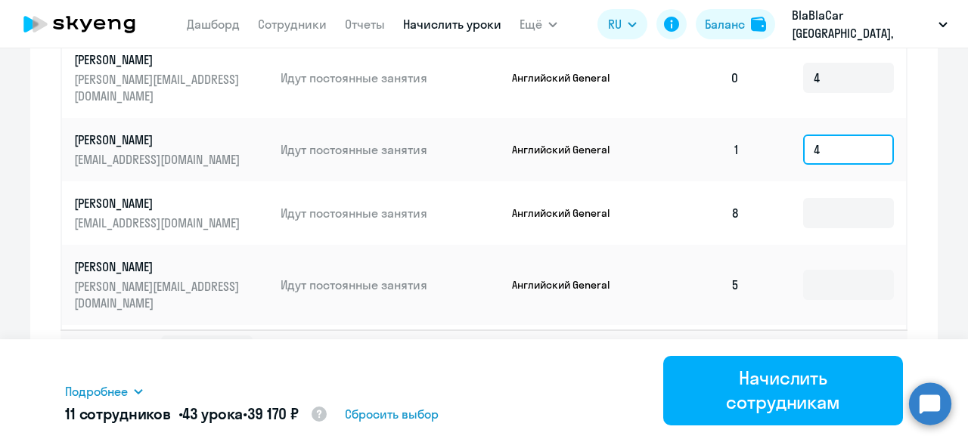
scroll to position [529, 0]
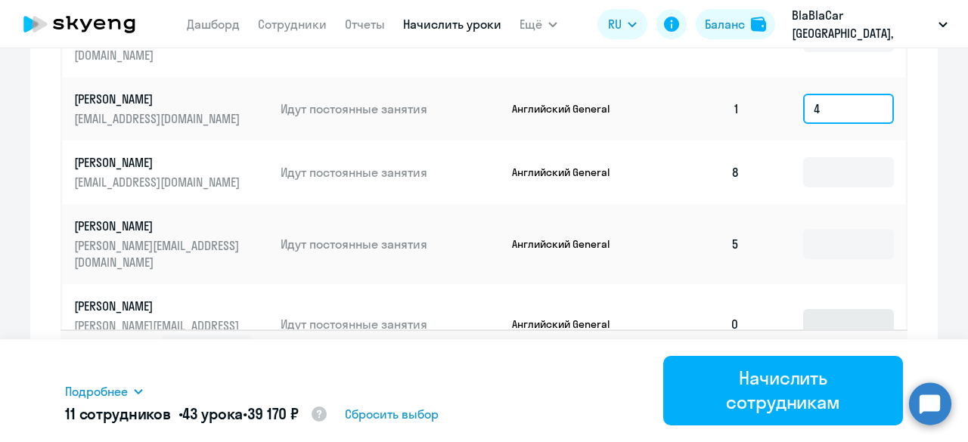
type input "4"
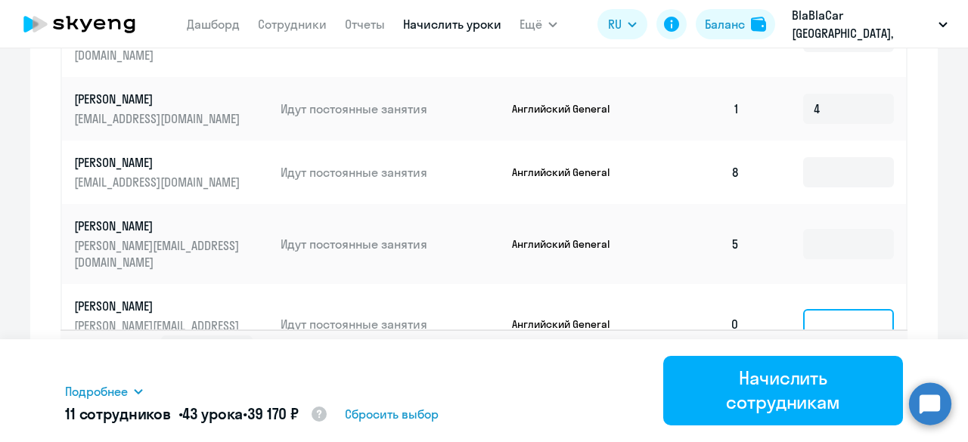
click at [803, 309] on input at bounding box center [848, 324] width 91 height 30
type input "4"
click at [805, 389] on input at bounding box center [848, 404] width 91 height 30
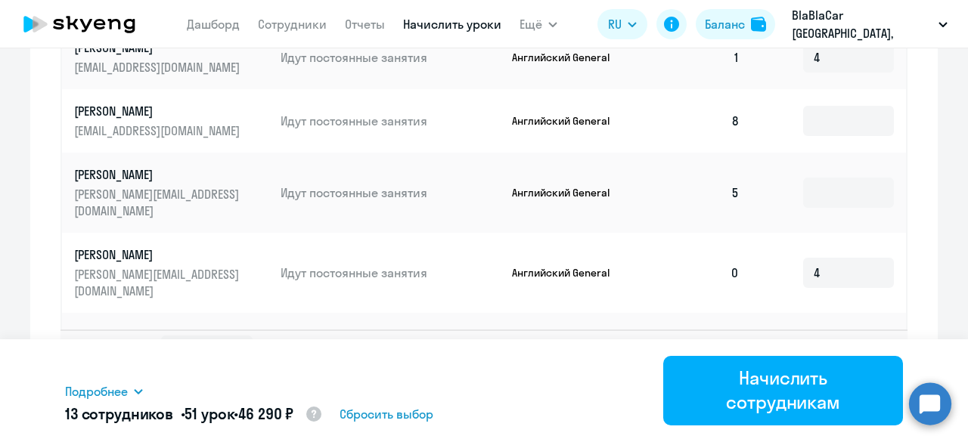
scroll to position [605, 0]
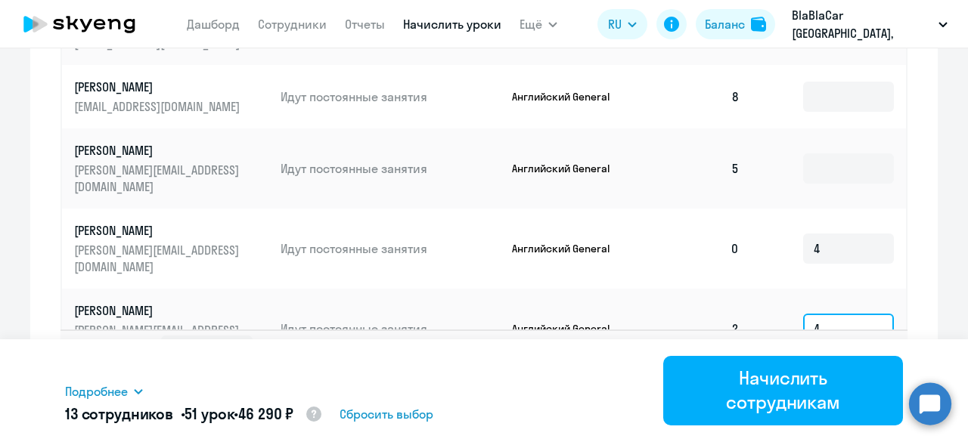
type input "4"
click at [804, 386] on input at bounding box center [848, 401] width 91 height 30
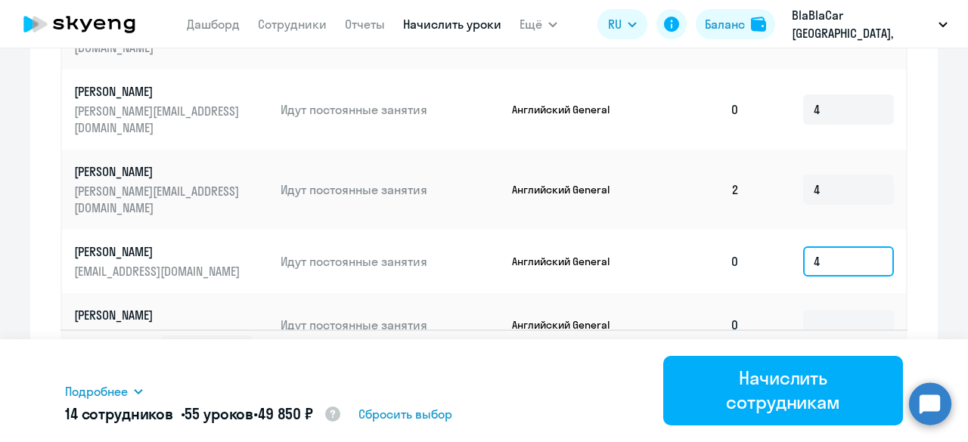
scroll to position [756, 0]
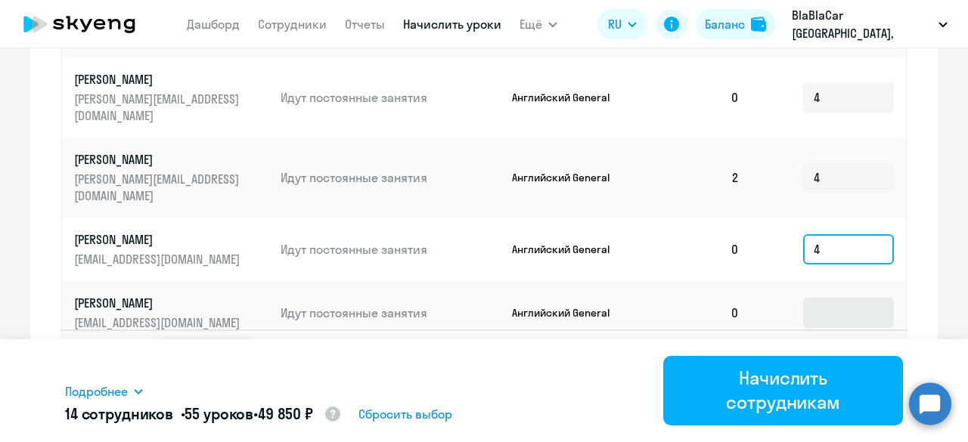
type input "4"
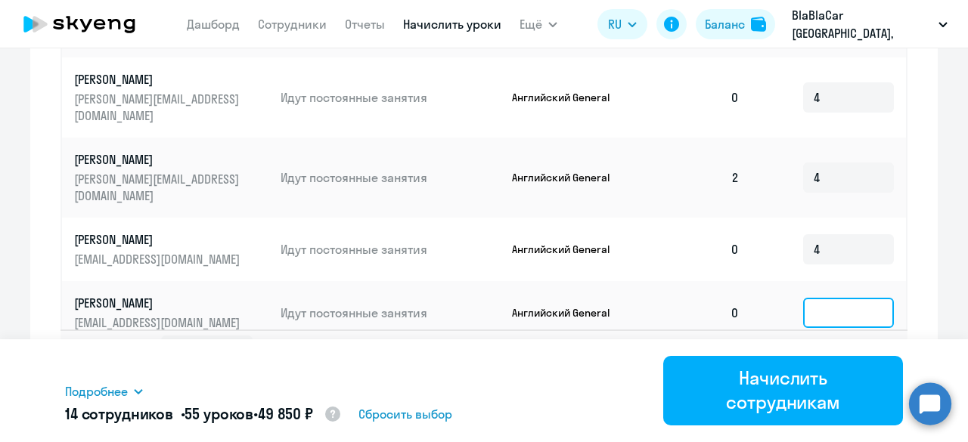
click at [803, 298] on input at bounding box center [848, 313] width 91 height 30
type input "4"
click at [803, 370] on input at bounding box center [848, 385] width 91 height 30
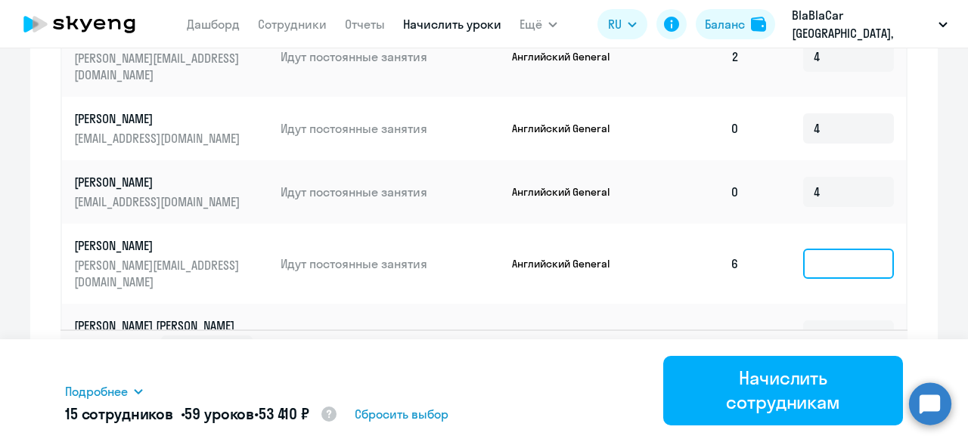
scroll to position [908, 0]
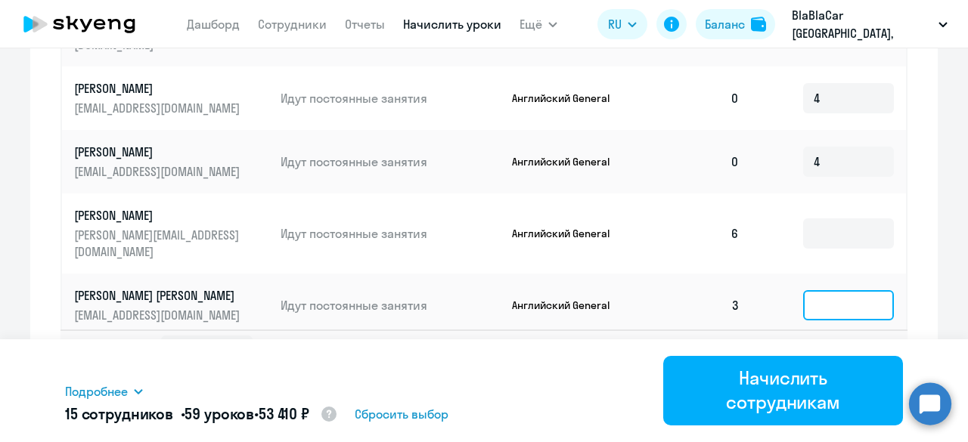
click at [813, 290] on input at bounding box center [848, 305] width 91 height 30
type input "4"
click at [803, 354] on input at bounding box center [848, 369] width 91 height 30
type input "4"
click at [803, 417] on input at bounding box center [848, 432] width 91 height 30
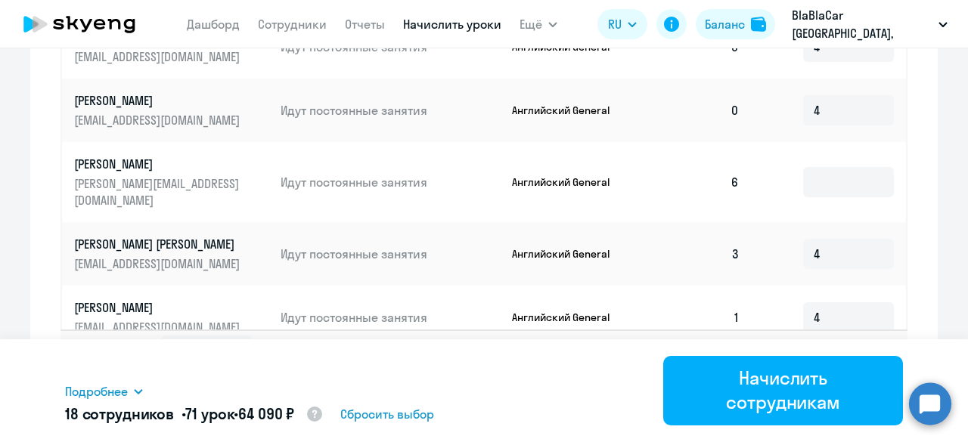
scroll to position [983, 0]
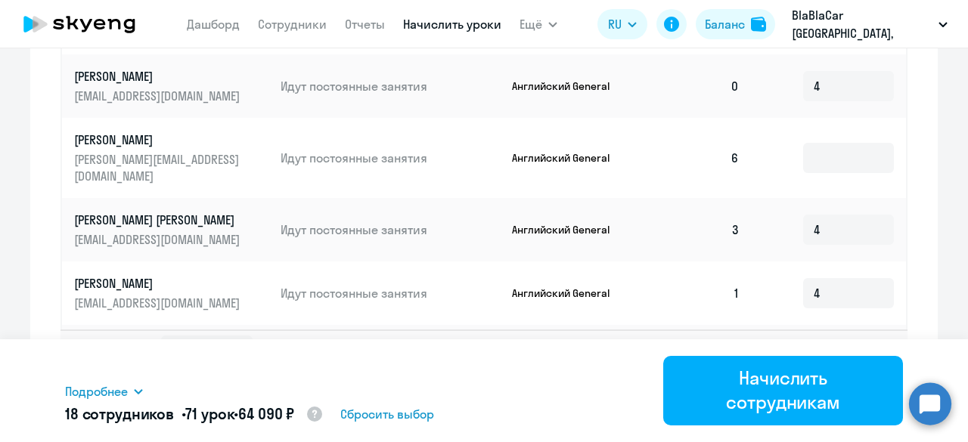
type input "4"
click at [808, 405] on input at bounding box center [848, 420] width 91 height 30
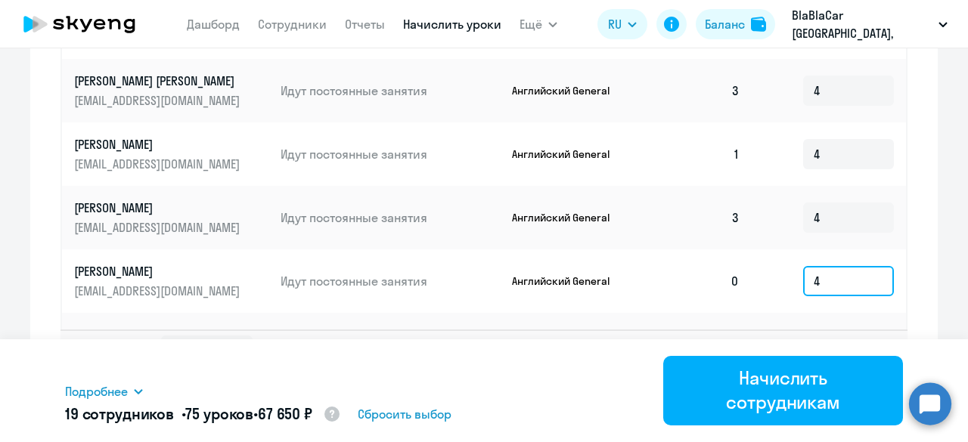
scroll to position [1134, 0]
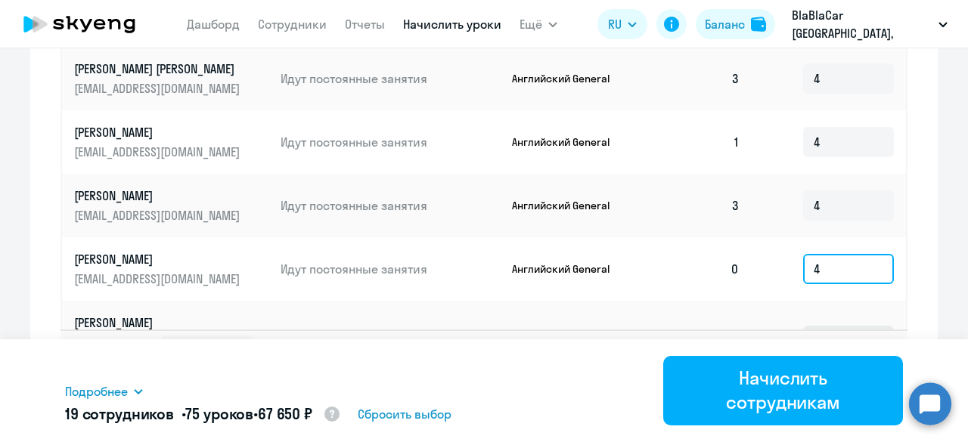
type input "4"
click at [803, 326] on input at bounding box center [848, 341] width 91 height 30
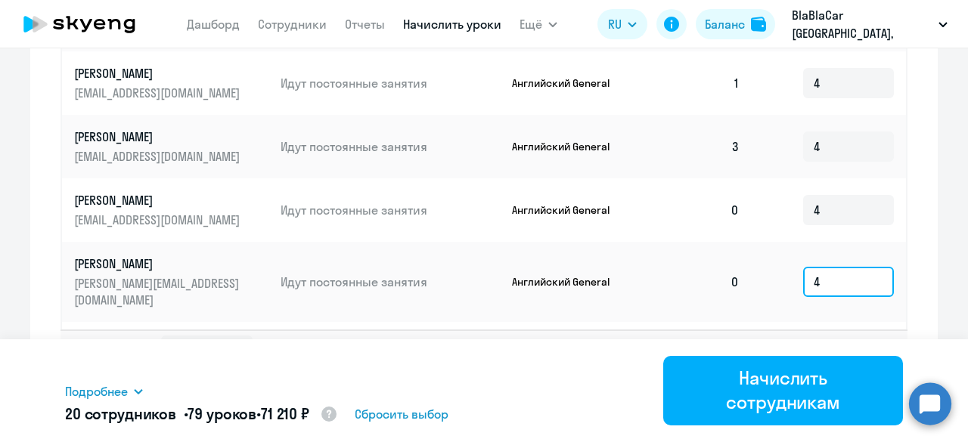
type input "4"
click at [803, 427] on input at bounding box center [848, 442] width 91 height 30
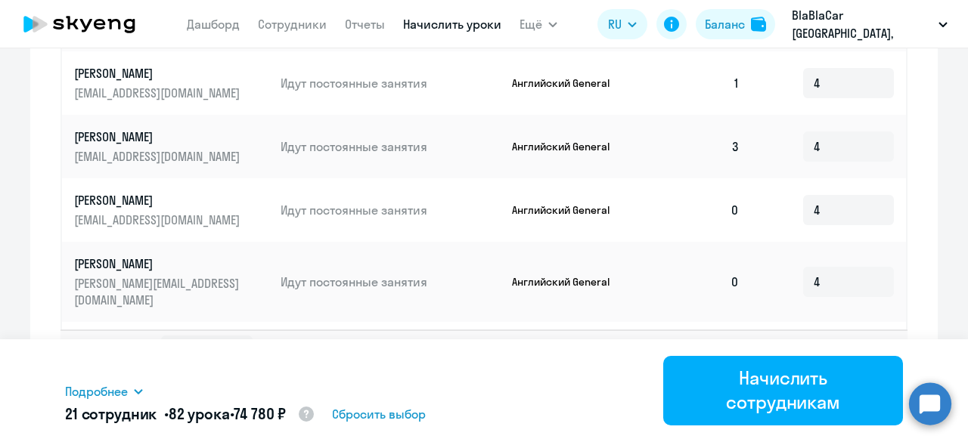
scroll to position [1131, 0]
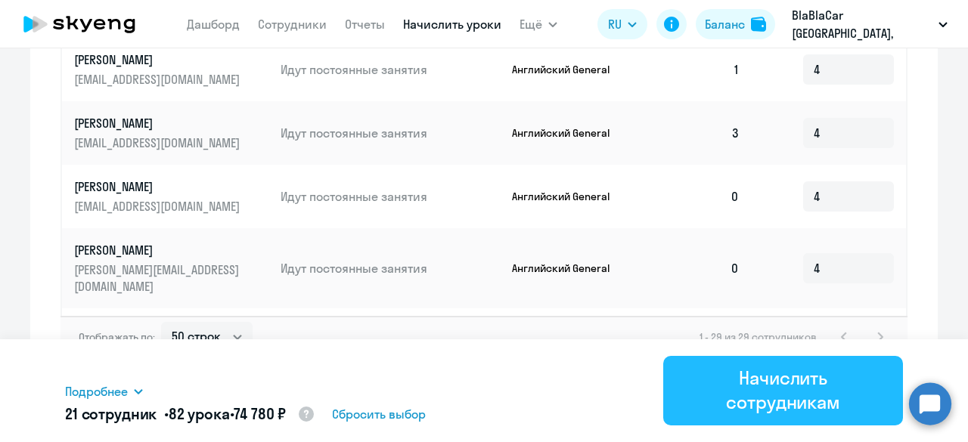
type input "3"
click at [805, 387] on div "Начислить сотрудникам" at bounding box center [782, 390] width 197 height 48
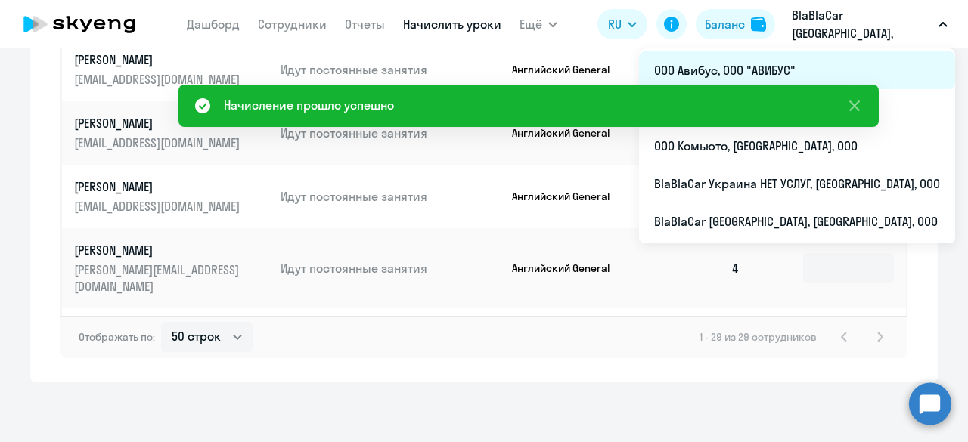
click at [812, 72] on li "ООО Авибус, ООО "АВИБУС"" at bounding box center [797, 70] width 316 height 38
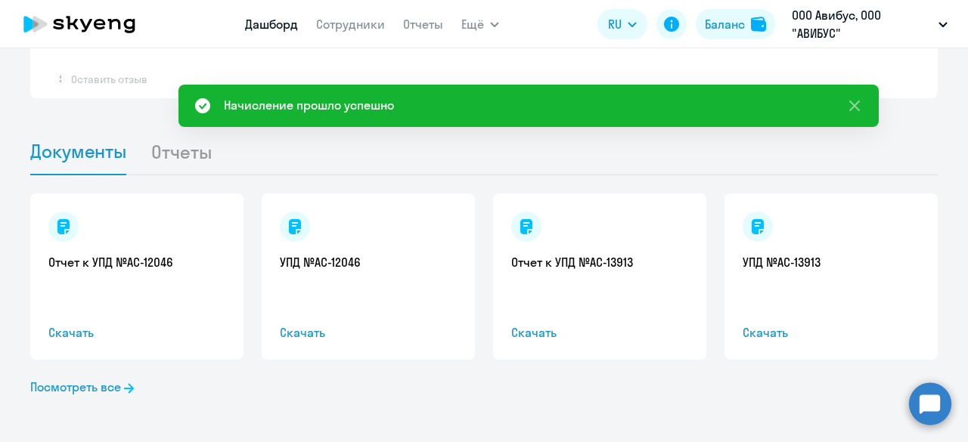
scroll to position [1432, 0]
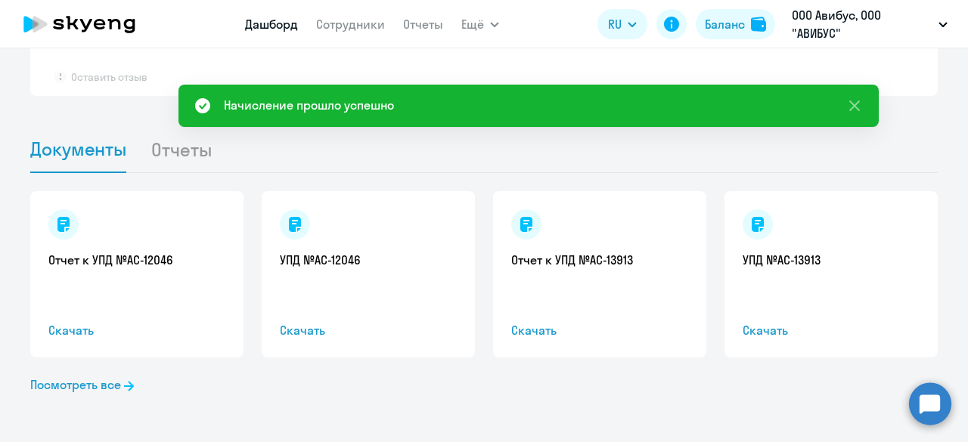
select select "30"
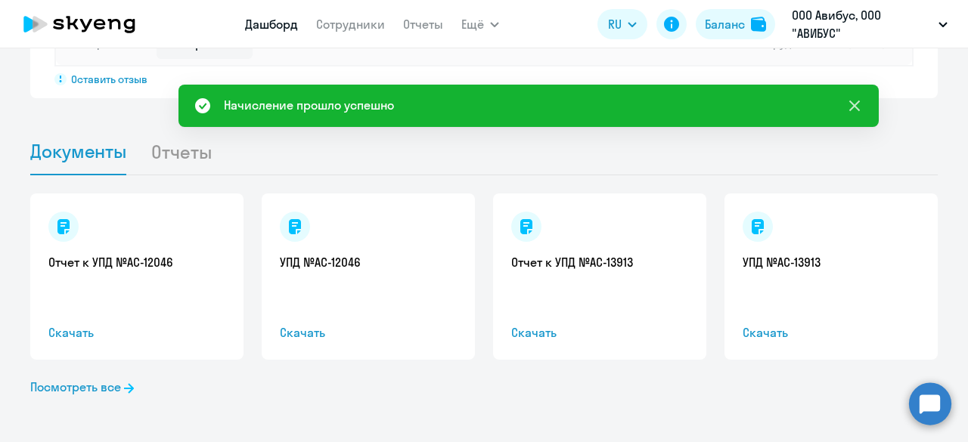
click at [858, 108] on icon at bounding box center [855, 106] width 18 height 18
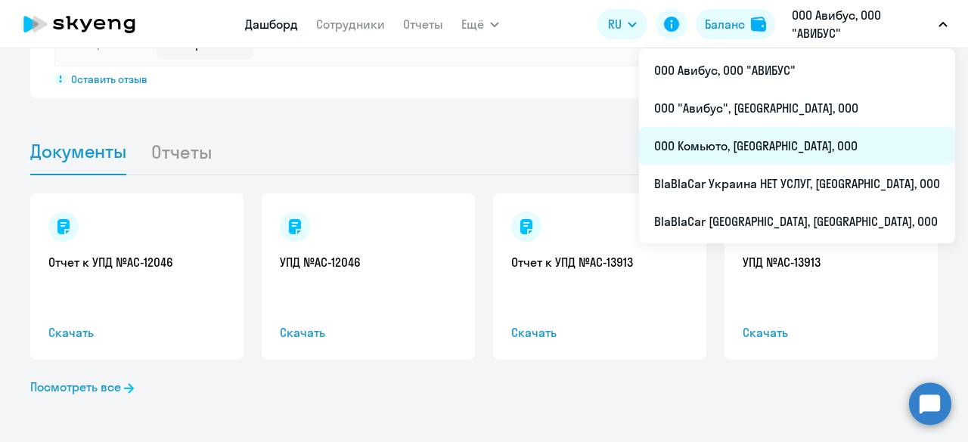
click at [818, 141] on li "ООО Комьюто, [GEOGRAPHIC_DATA], ООО" at bounding box center [797, 146] width 316 height 38
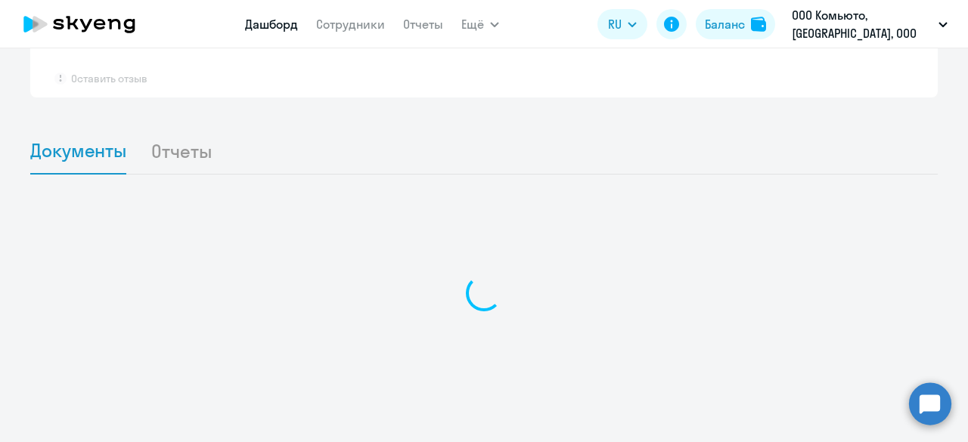
scroll to position [1220, 0]
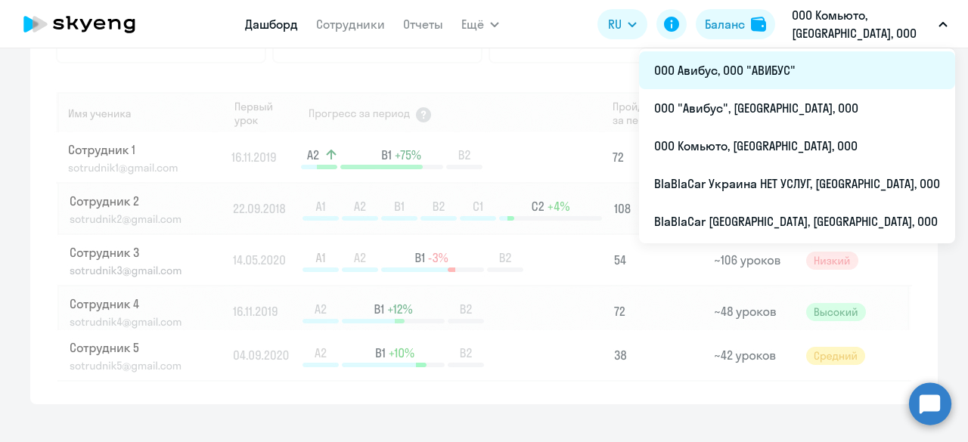
click at [808, 67] on li "ООО Авибус, ООО "АВИБУС"" at bounding box center [797, 70] width 316 height 38
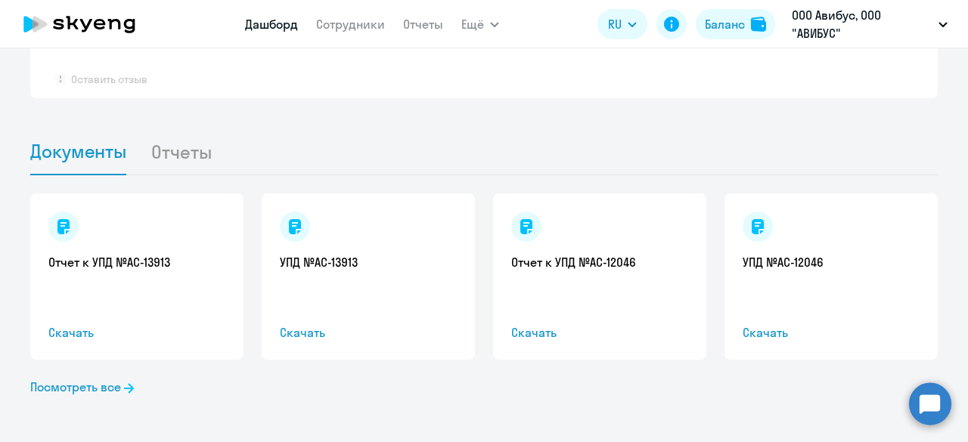
select select "30"
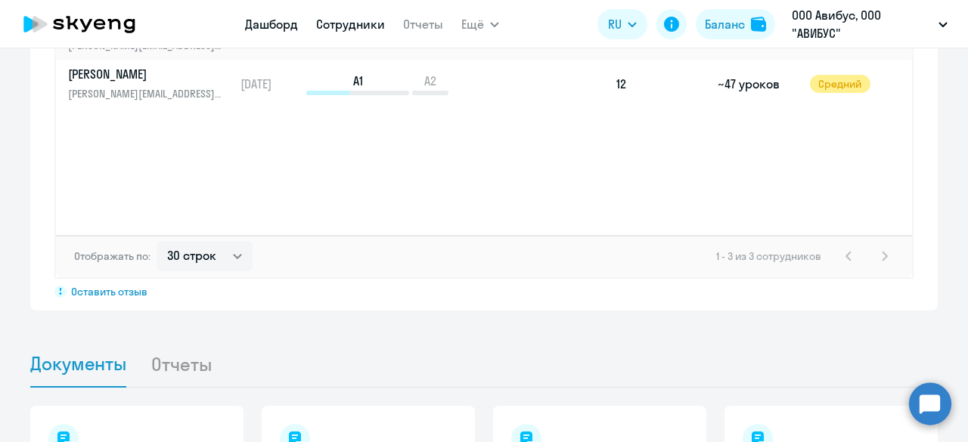
click at [358, 17] on link "Сотрудники" at bounding box center [350, 24] width 69 height 15
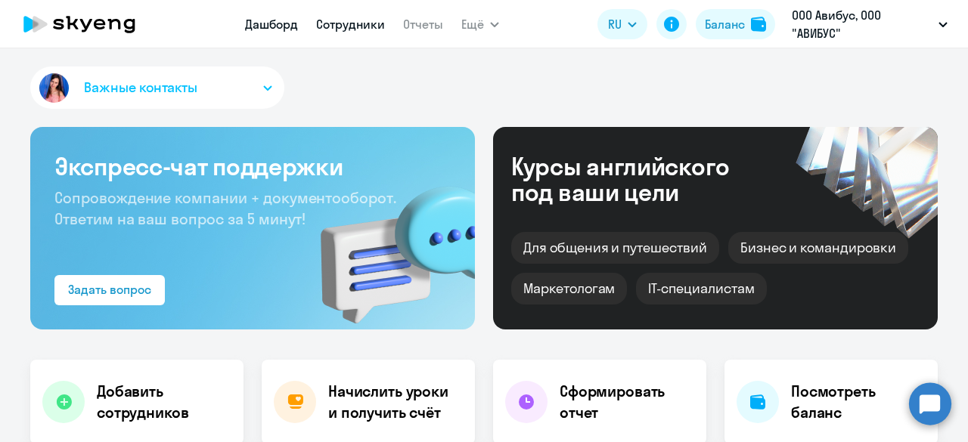
select select "30"
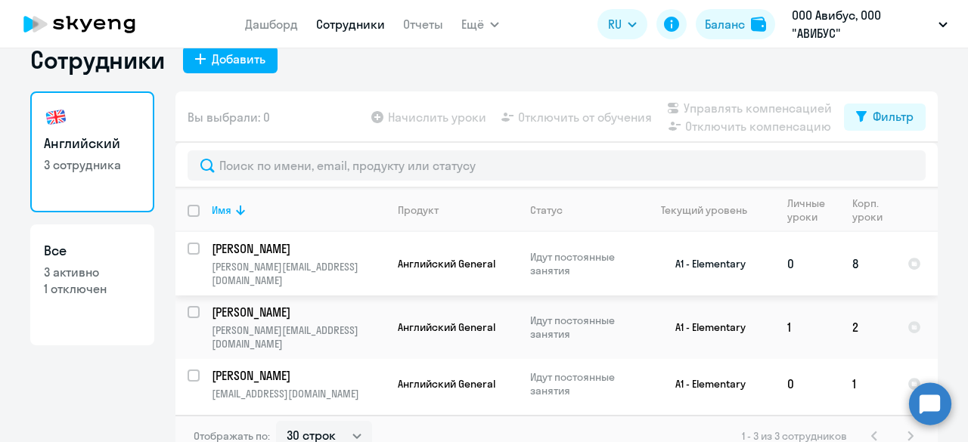
scroll to position [41, 0]
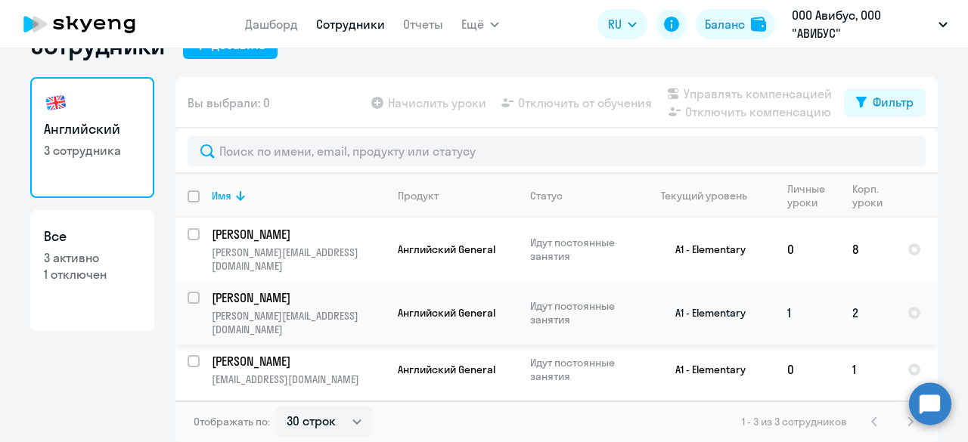
click at [188, 292] on input "select row 38731712" at bounding box center [203, 307] width 30 height 30
checkbox input "true"
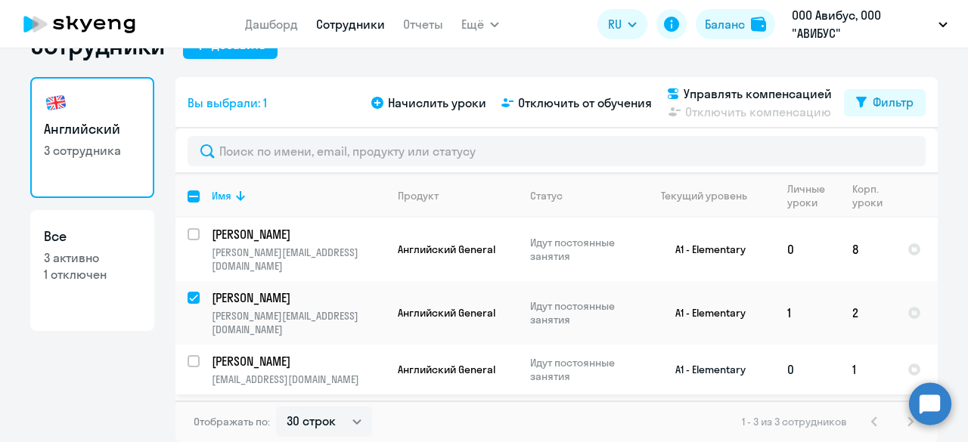
click at [188, 355] on input "select row 12188389" at bounding box center [203, 370] width 30 height 30
checkbox input "true"
click at [439, 104] on span "Начислить уроки" at bounding box center [437, 103] width 98 height 18
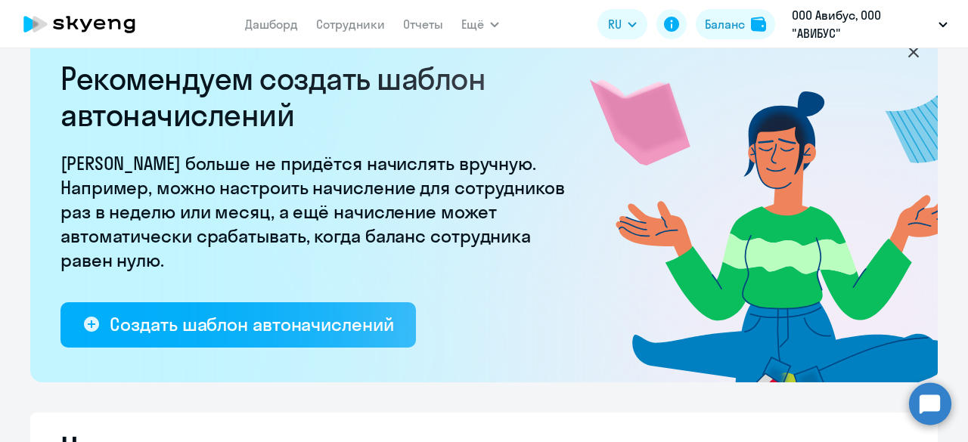
select select "10"
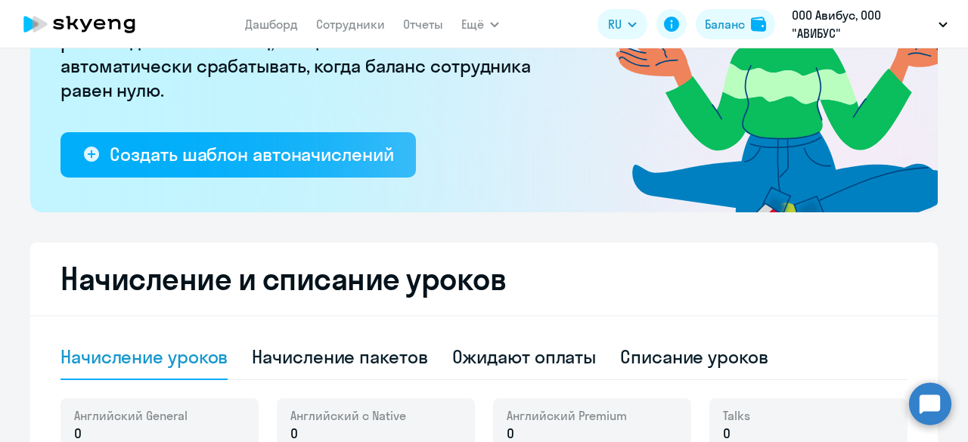
scroll to position [419, 0]
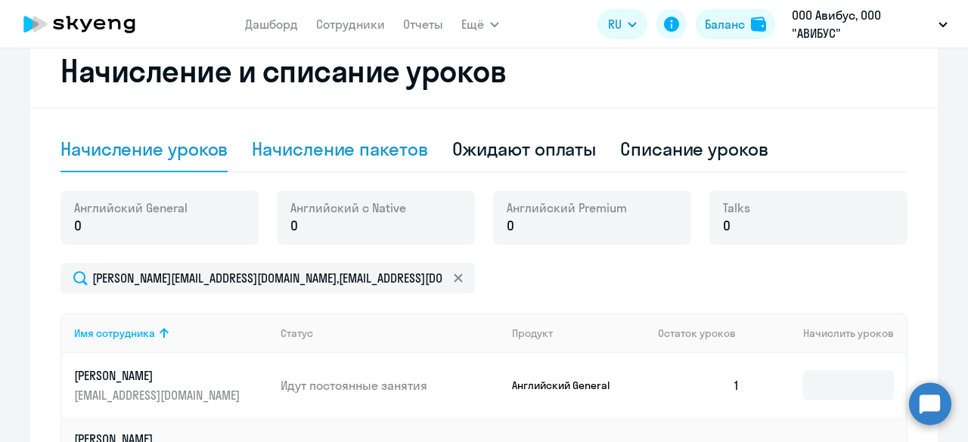
click at [367, 157] on div "Начисление пакетов" at bounding box center [339, 149] width 175 height 24
select select "10"
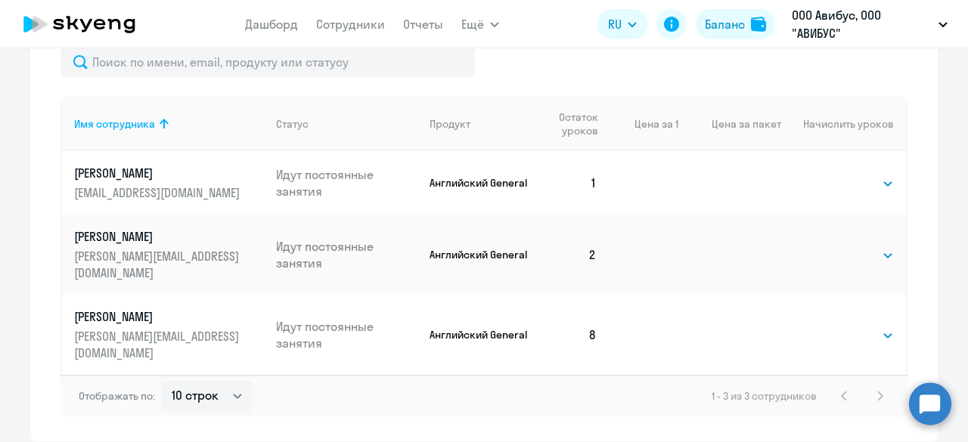
scroll to position [709, 0]
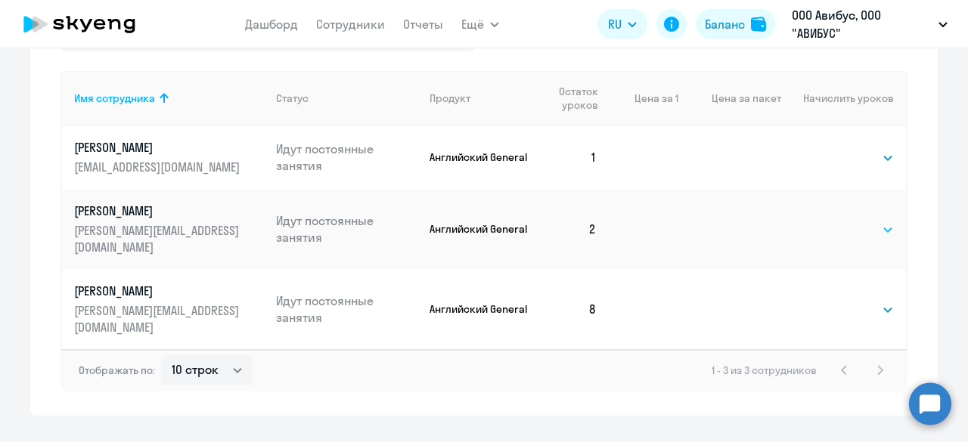
click at [885, 221] on select "Выбрать 4 8 16 32 64 96 128" at bounding box center [863, 230] width 62 height 18
select select "4"
click at [832, 221] on select "Выбрать 4 8 16 32 64 96 128" at bounding box center [863, 230] width 62 height 18
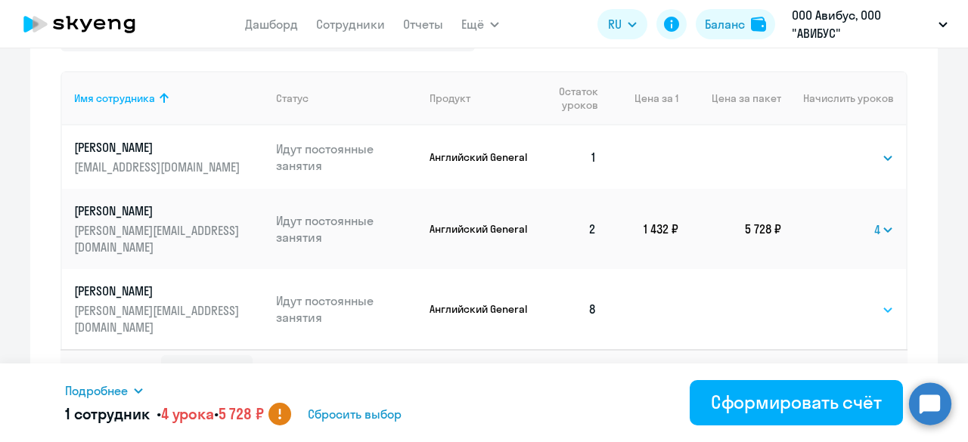
click at [876, 301] on select "Выбрать 4 8 16 32 64 96 128" at bounding box center [863, 310] width 62 height 18
select select "4"
click at [832, 301] on select "Выбрать 4 8 16 32 64 96 128" at bounding box center [863, 310] width 62 height 18
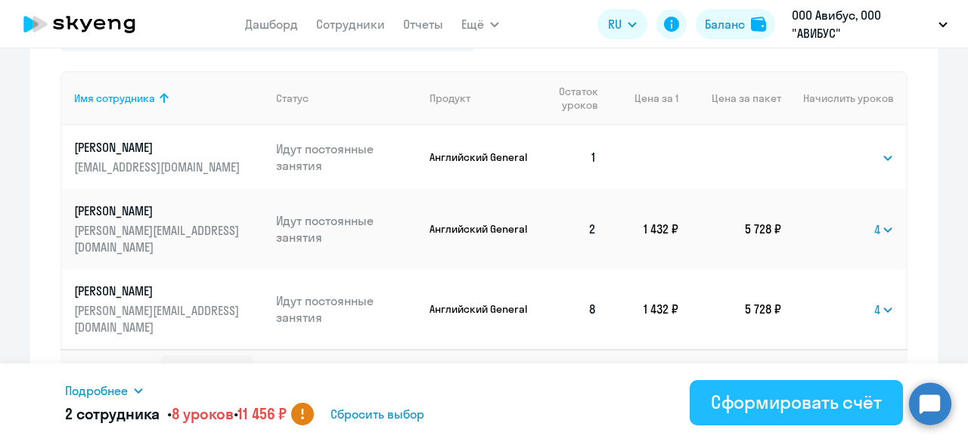
click at [805, 401] on div "Сформировать счёт" at bounding box center [796, 402] width 171 height 24
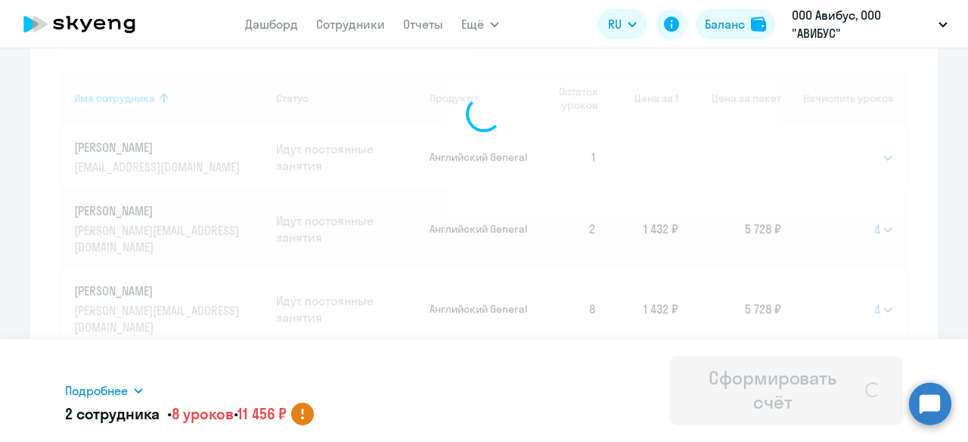
select select
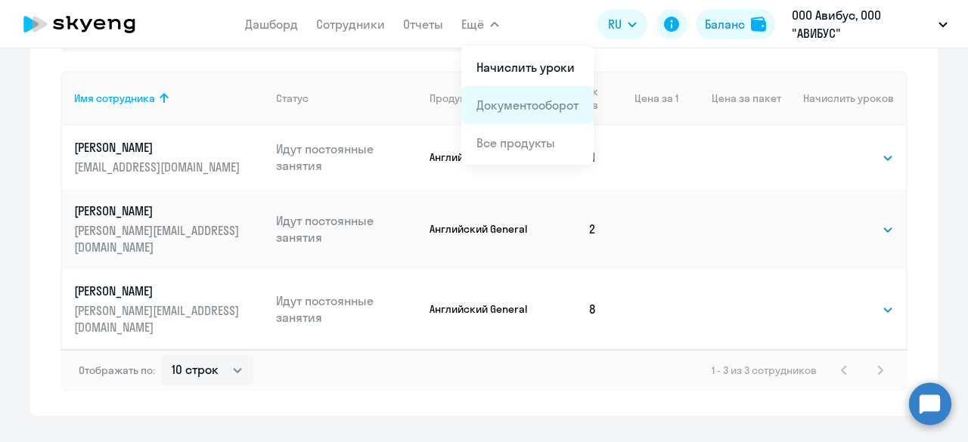
click at [532, 107] on link "Документооборот" at bounding box center [527, 105] width 102 height 15
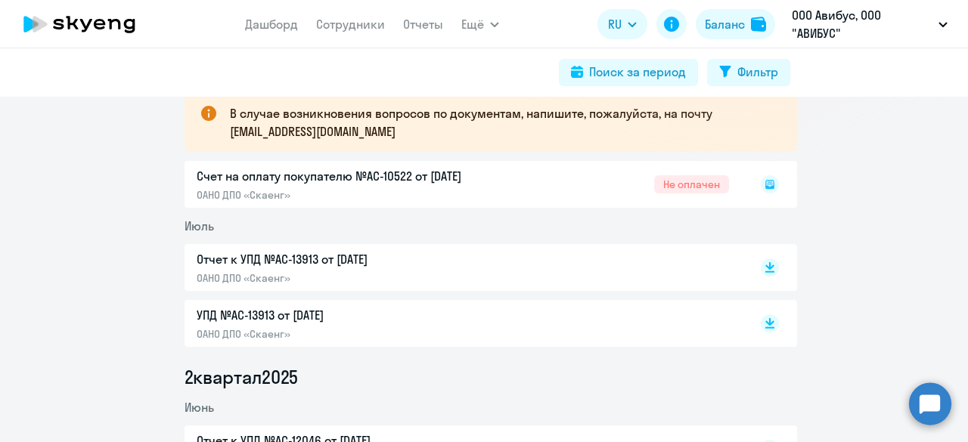
scroll to position [227, 0]
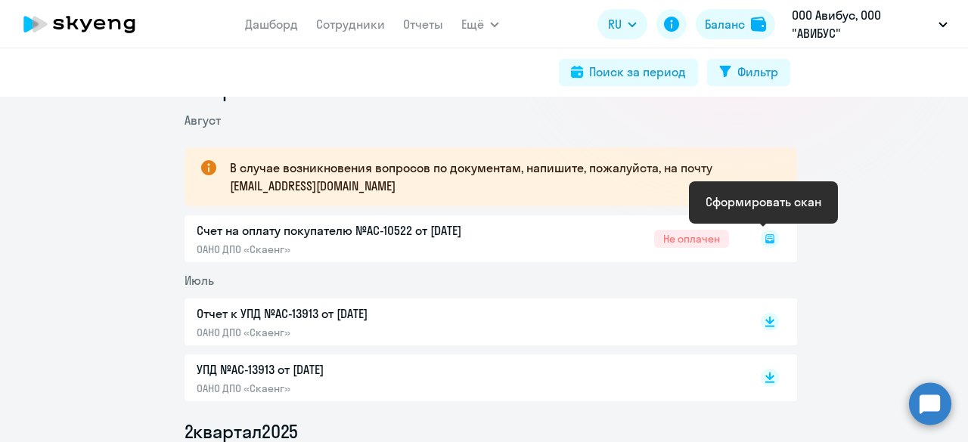
click at [767, 236] on icon at bounding box center [769, 238] width 9 height 9
click at [765, 241] on icon at bounding box center [769, 239] width 8 height 6
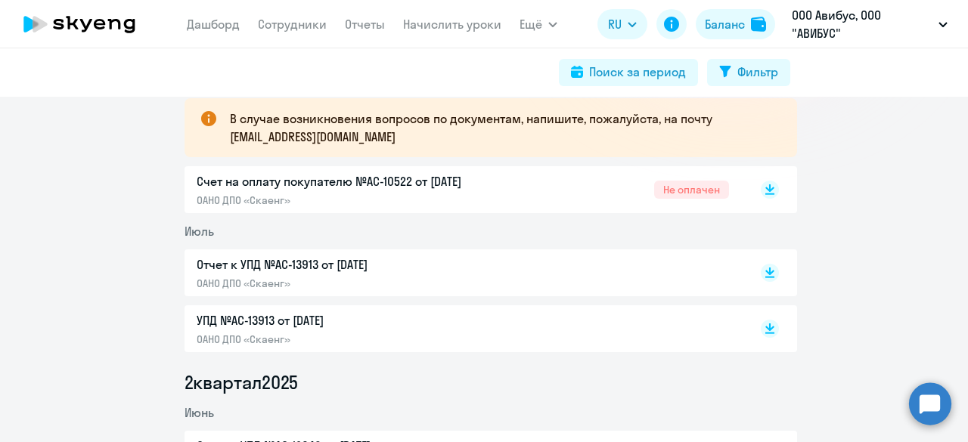
scroll to position [303, 0]
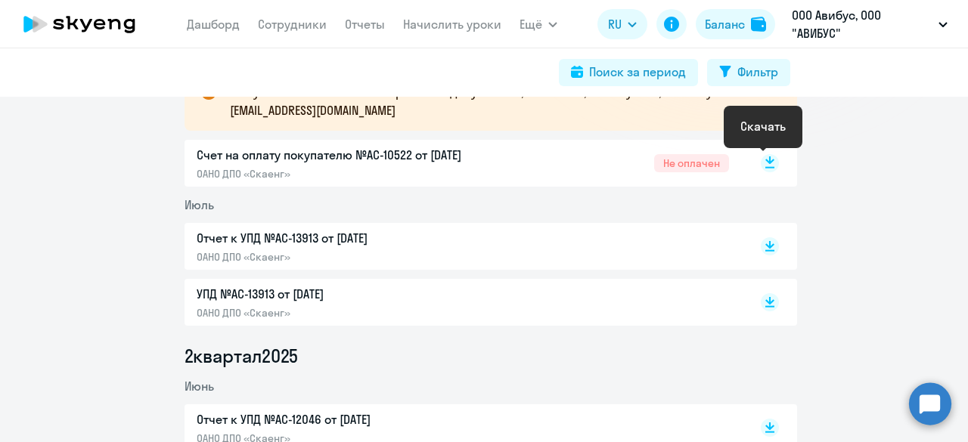
click at [765, 164] on rect at bounding box center [770, 163] width 18 height 18
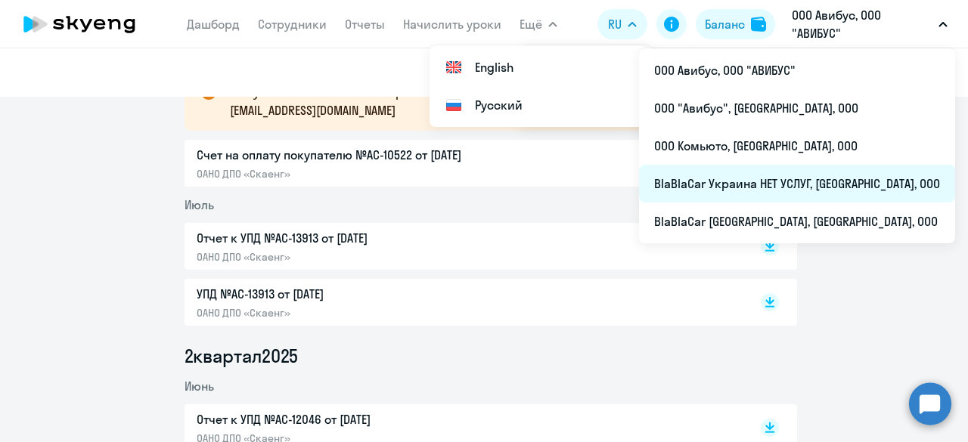
click at [802, 187] on li "BlaBlaCar Украина НЕТ УСЛУГ, [GEOGRAPHIC_DATA], ООО" at bounding box center [797, 184] width 316 height 38
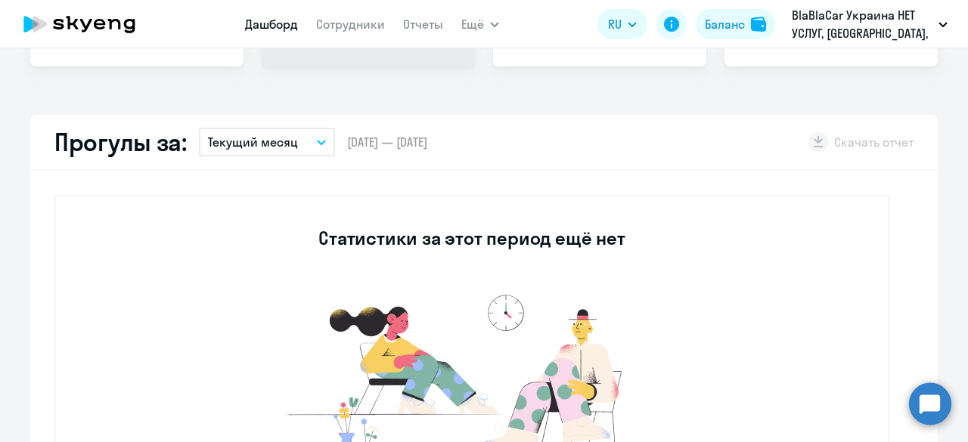
scroll to position [76, 0]
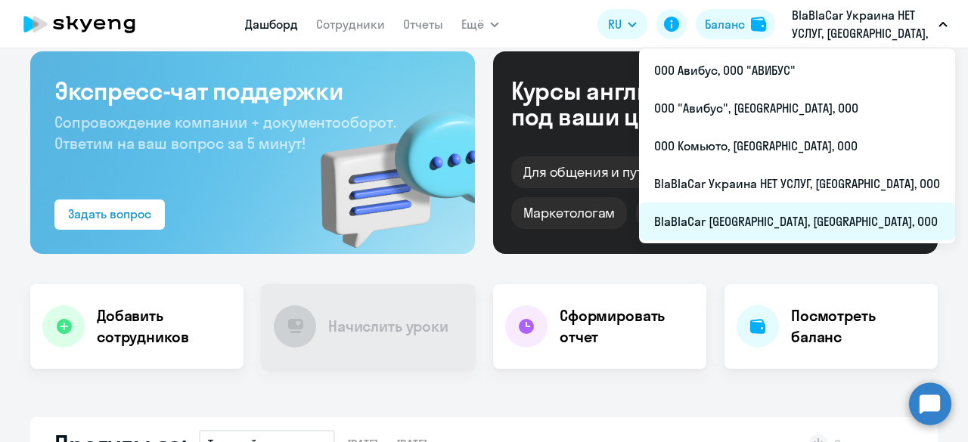
click at [776, 223] on li "BlaBlaCar [GEOGRAPHIC_DATA], [GEOGRAPHIC_DATA], ООО" at bounding box center [797, 222] width 316 height 38
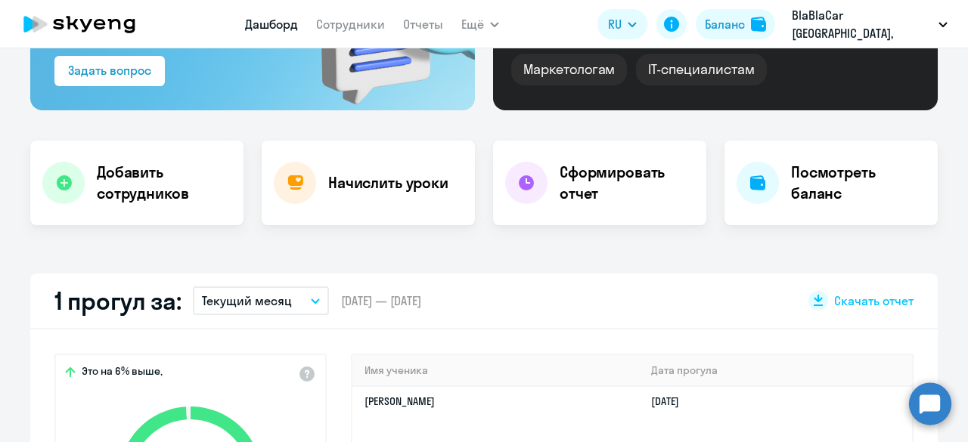
scroll to position [378, 0]
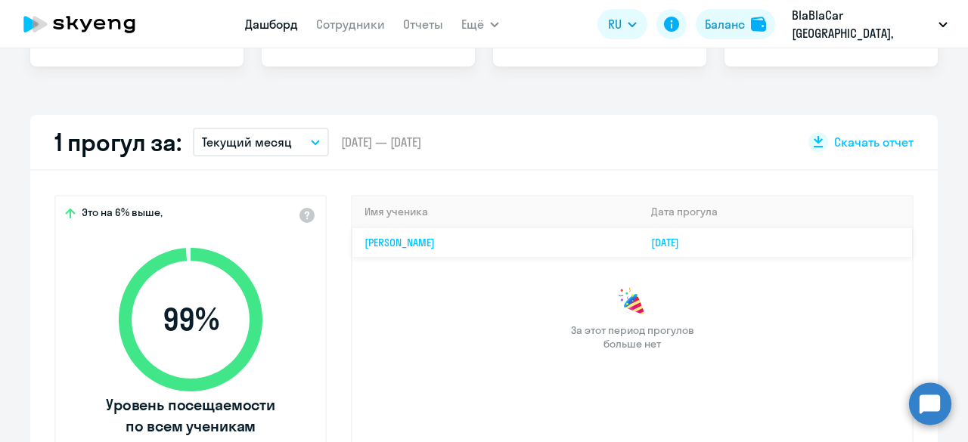
click at [384, 241] on link "[PERSON_NAME]" at bounding box center [400, 243] width 70 height 14
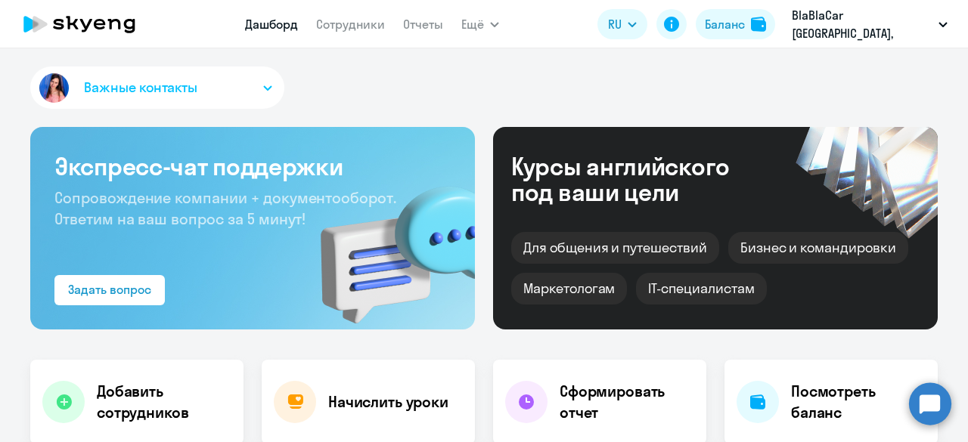
select select "english"
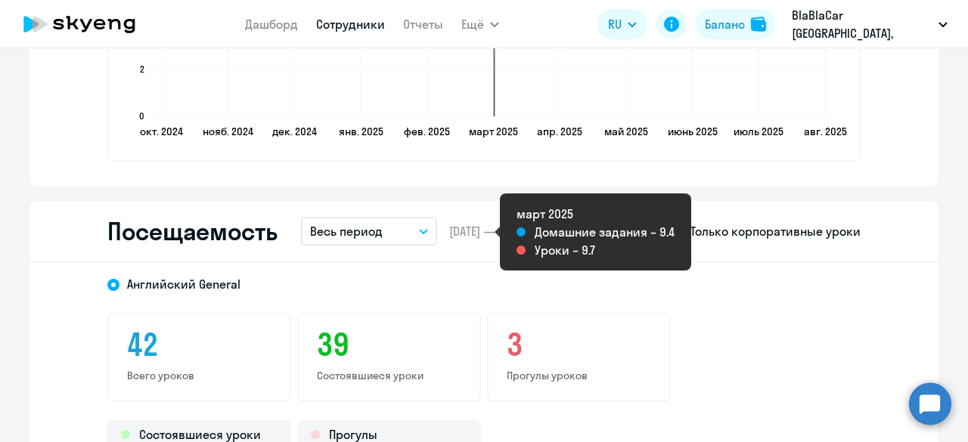
scroll to position [1891, 0]
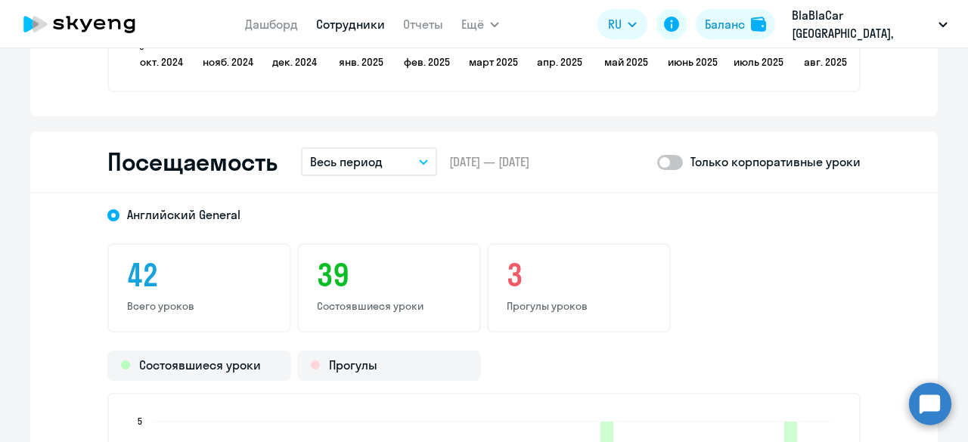
click at [377, 160] on button "Весь период" at bounding box center [369, 161] width 136 height 29
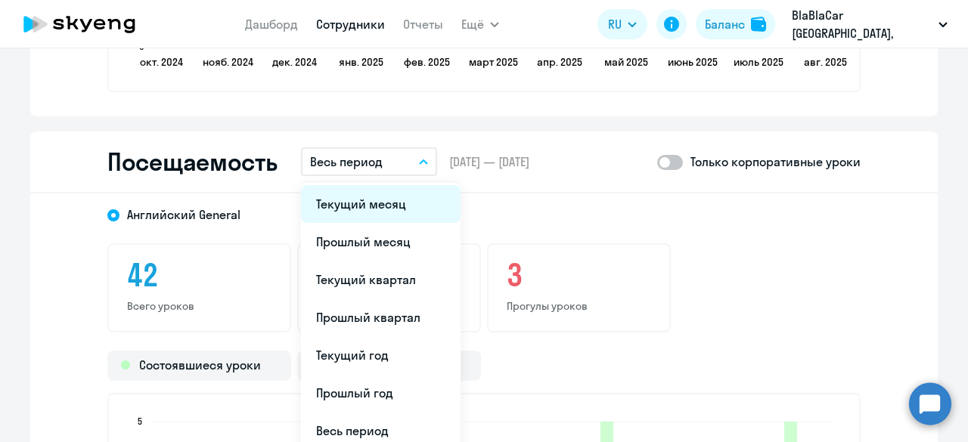
click at [387, 203] on li "Текущий месяц" at bounding box center [381, 204] width 160 height 38
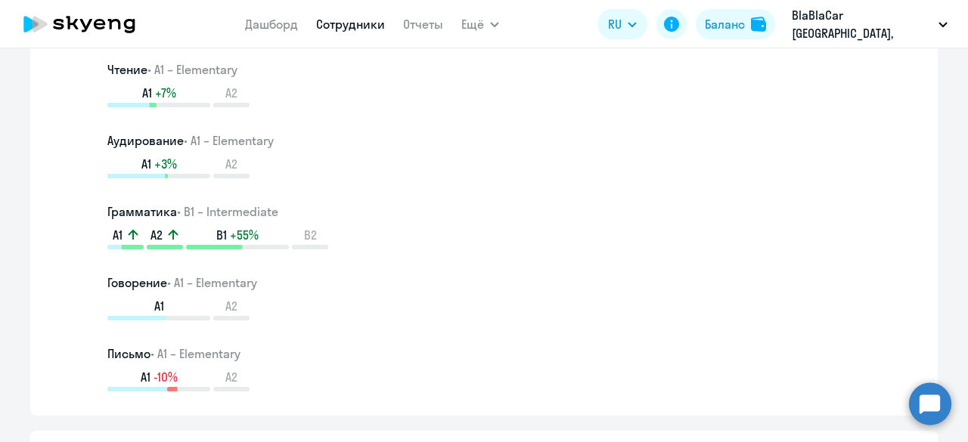
scroll to position [681, 0]
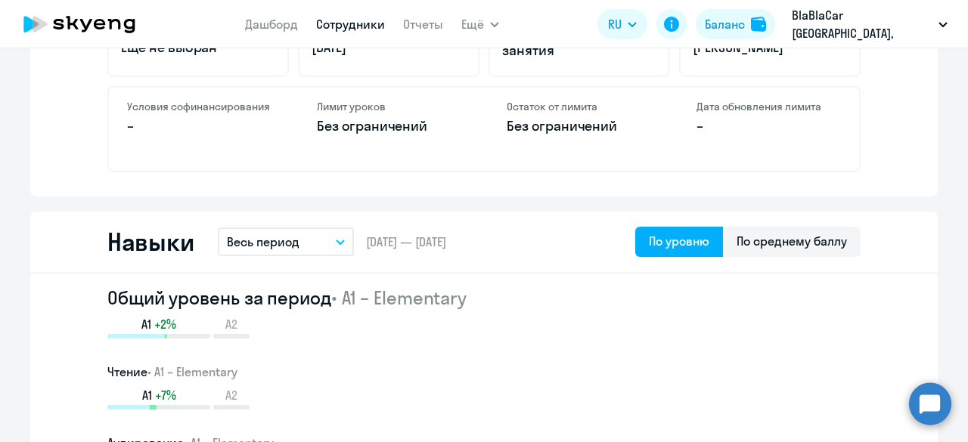
click at [358, 22] on link "Сотрудники" at bounding box center [350, 24] width 69 height 15
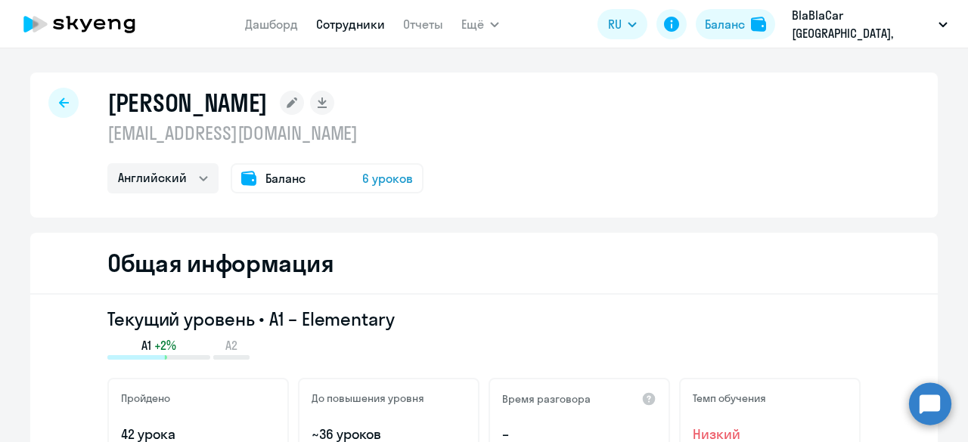
select select "30"
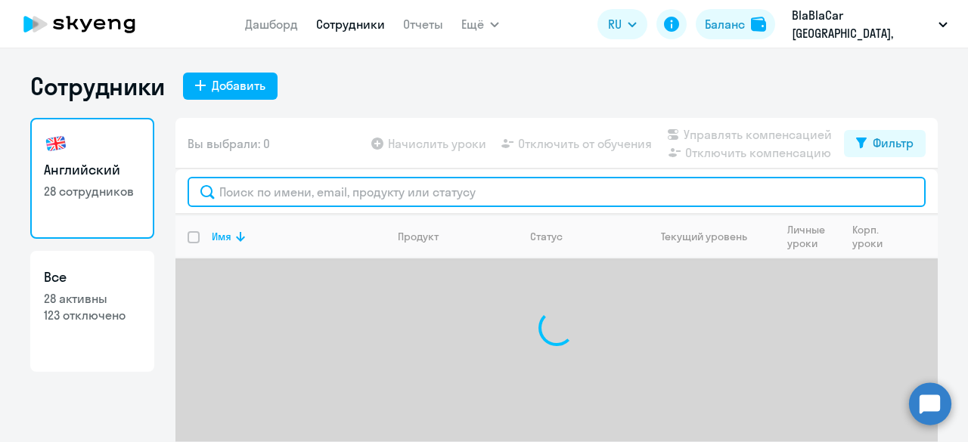
click at [293, 189] on input "text" at bounding box center [557, 192] width 738 height 30
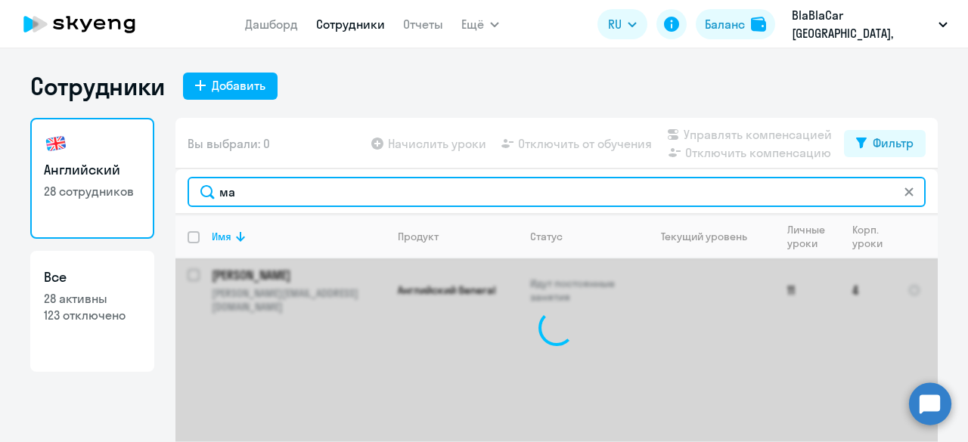
type input "м"
type input "l"
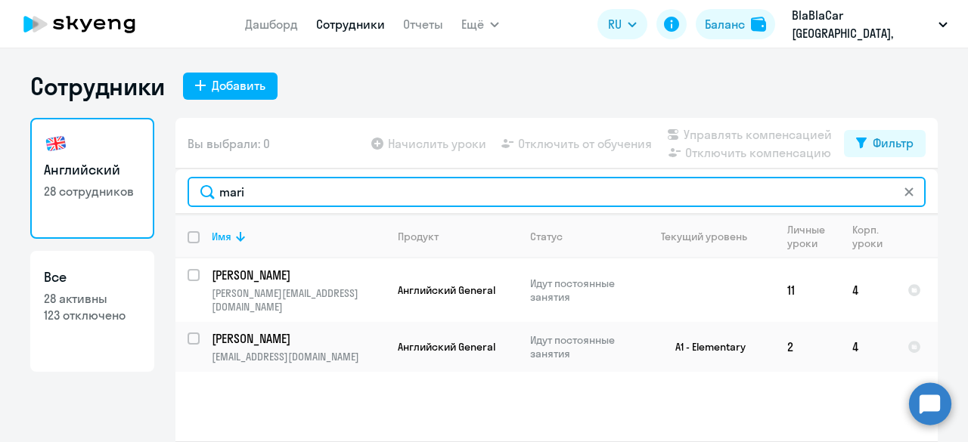
type input "mari"
